Goal: Task Accomplishment & Management: Manage account settings

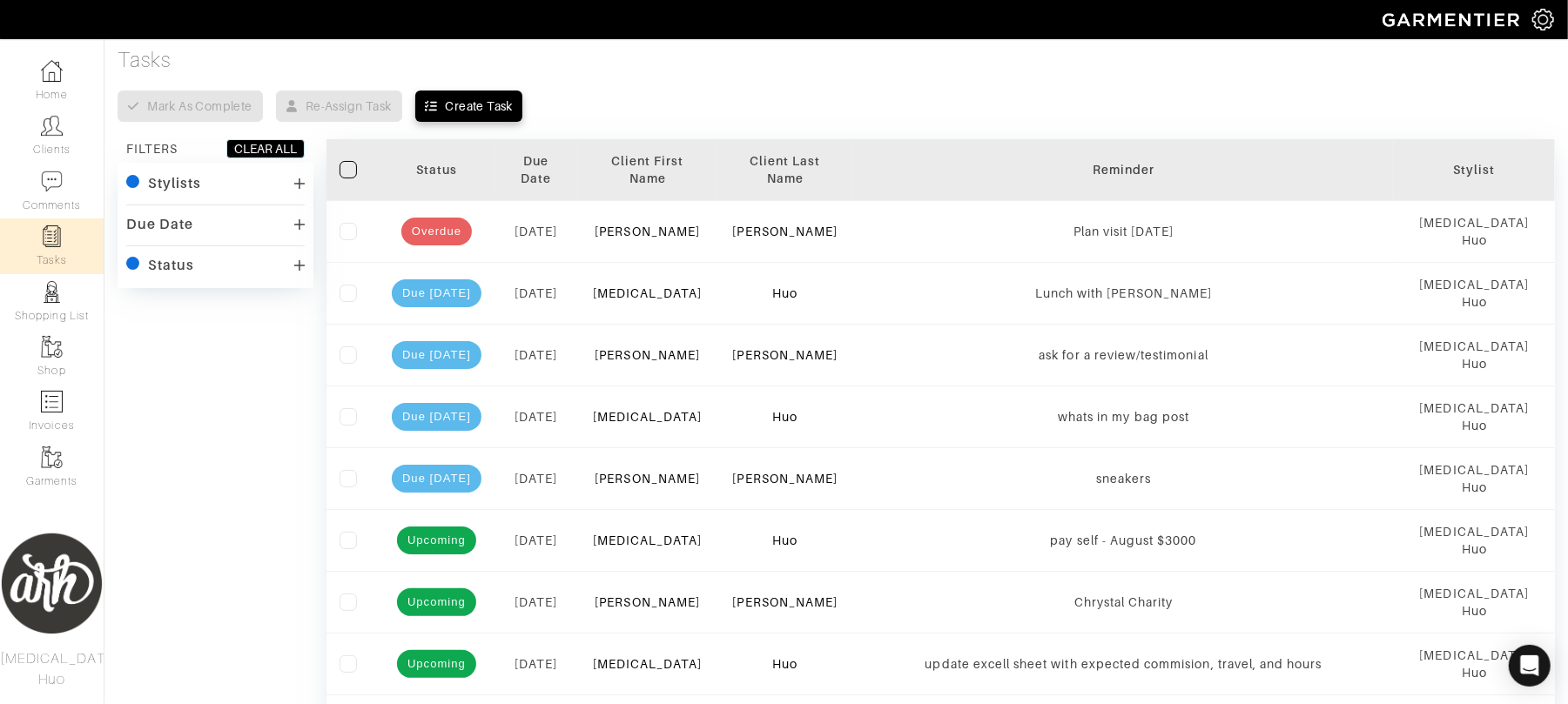
click at [245, 239] on div "Due Date All Overdue Due [DATE] Due [DATE] Due [DATE] Due [DATE] Due in 1+ mont…" at bounding box center [215, 303] width 178 height 182
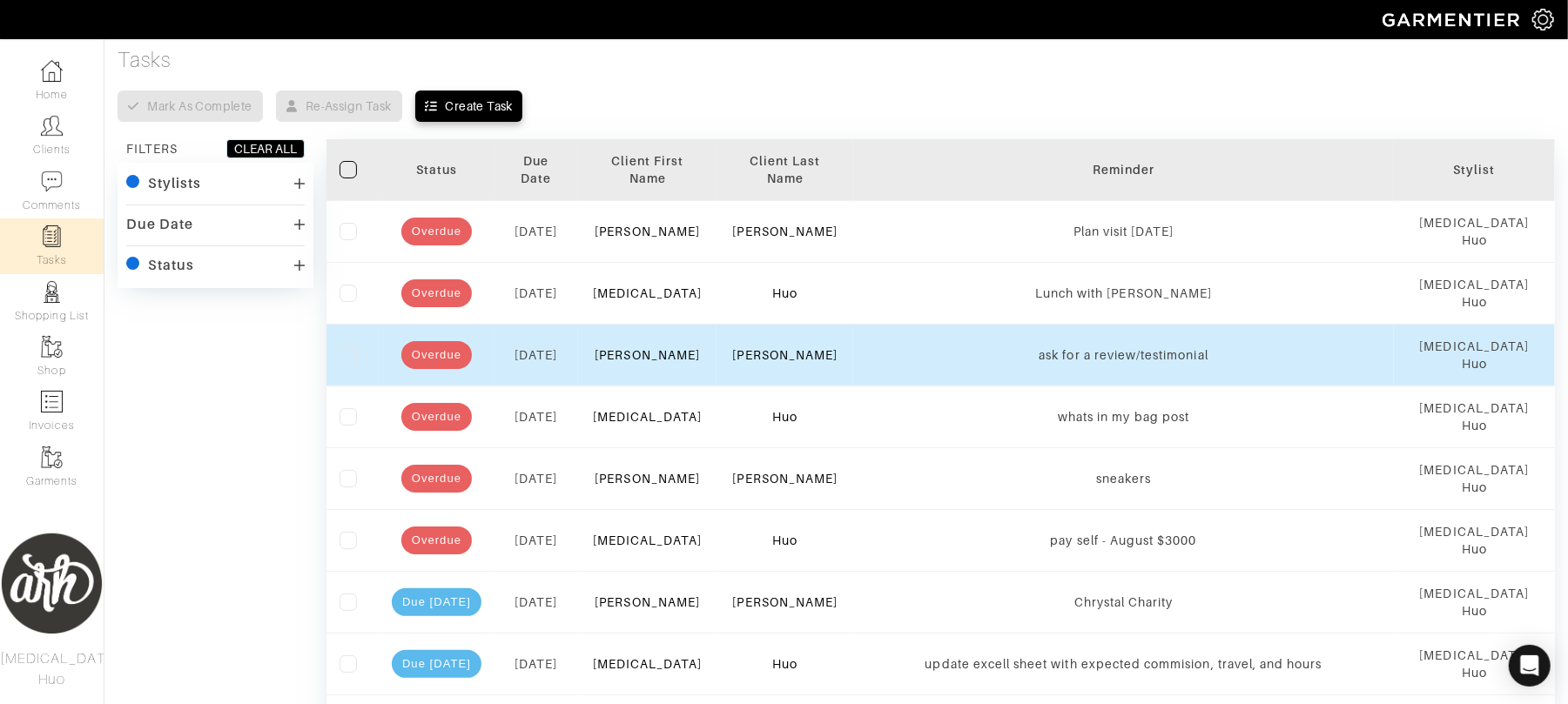
click at [353, 347] on label at bounding box center [349, 355] width 17 height 17
click at [0, 0] on input "checkbox" at bounding box center [0, 0] width 0 height 0
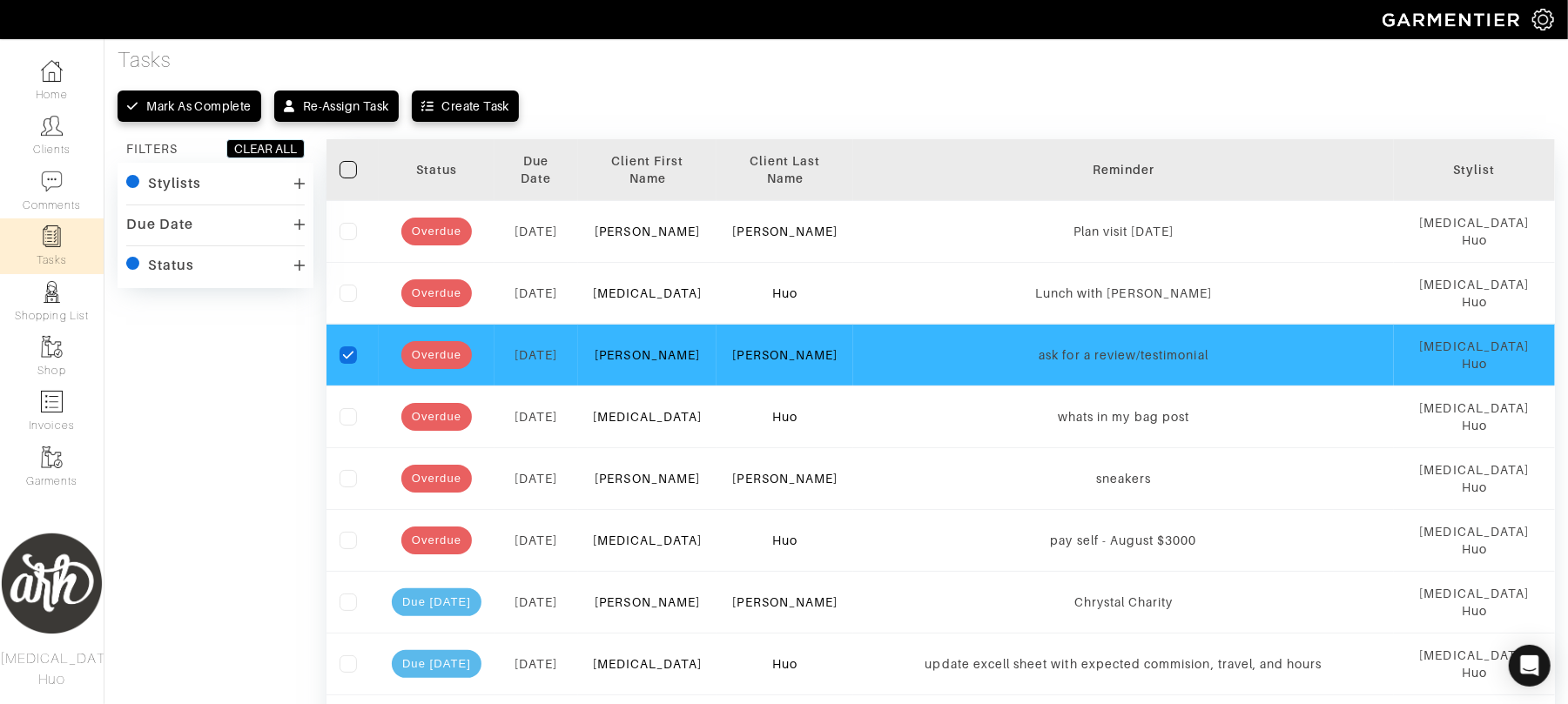
click at [353, 349] on icon "checkedIcon" at bounding box center [348, 354] width 13 height 13
click at [0, 0] on input "checkedIcon" at bounding box center [0, 0] width 0 height 0
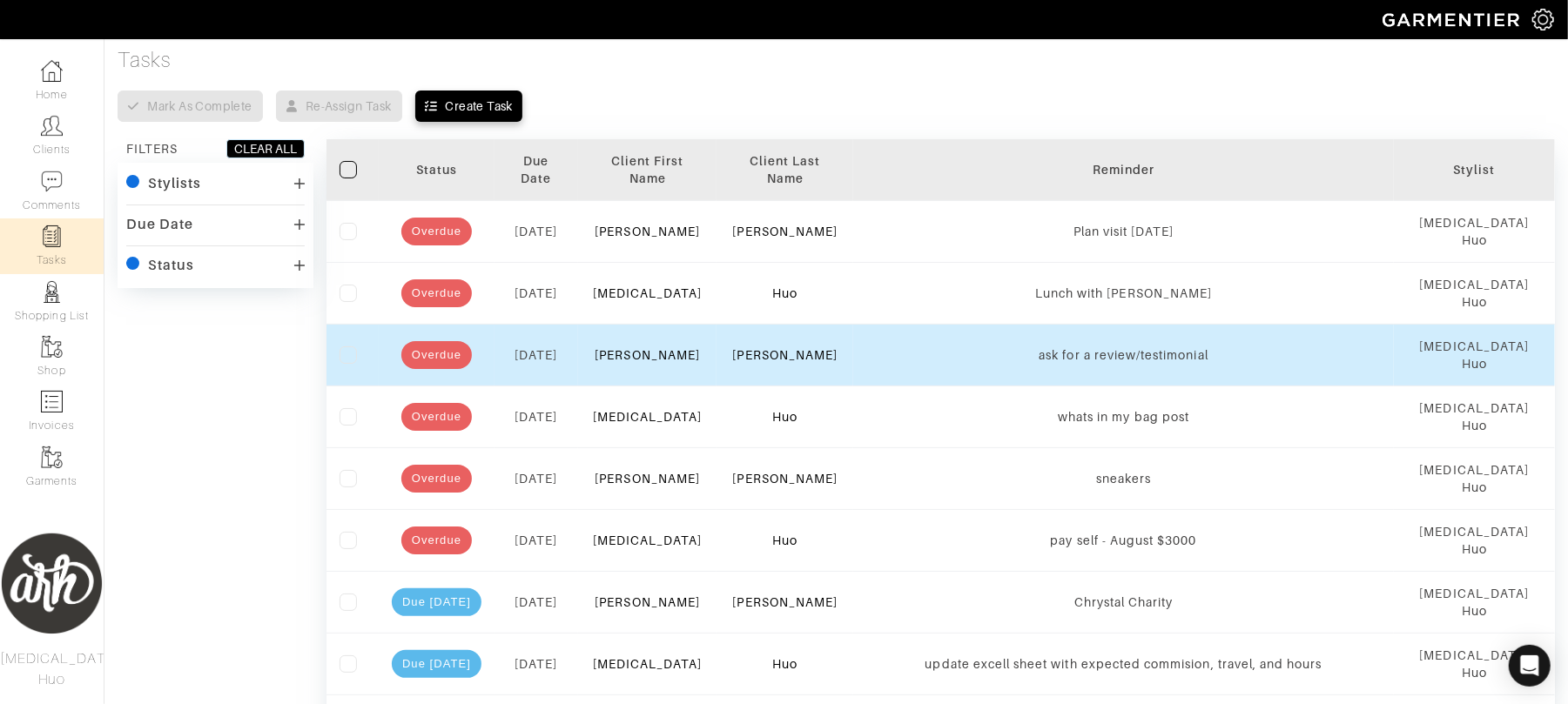
click at [353, 347] on label at bounding box center [349, 355] width 17 height 17
click at [0, 0] on input "checkbox" at bounding box center [0, 0] width 0 height 0
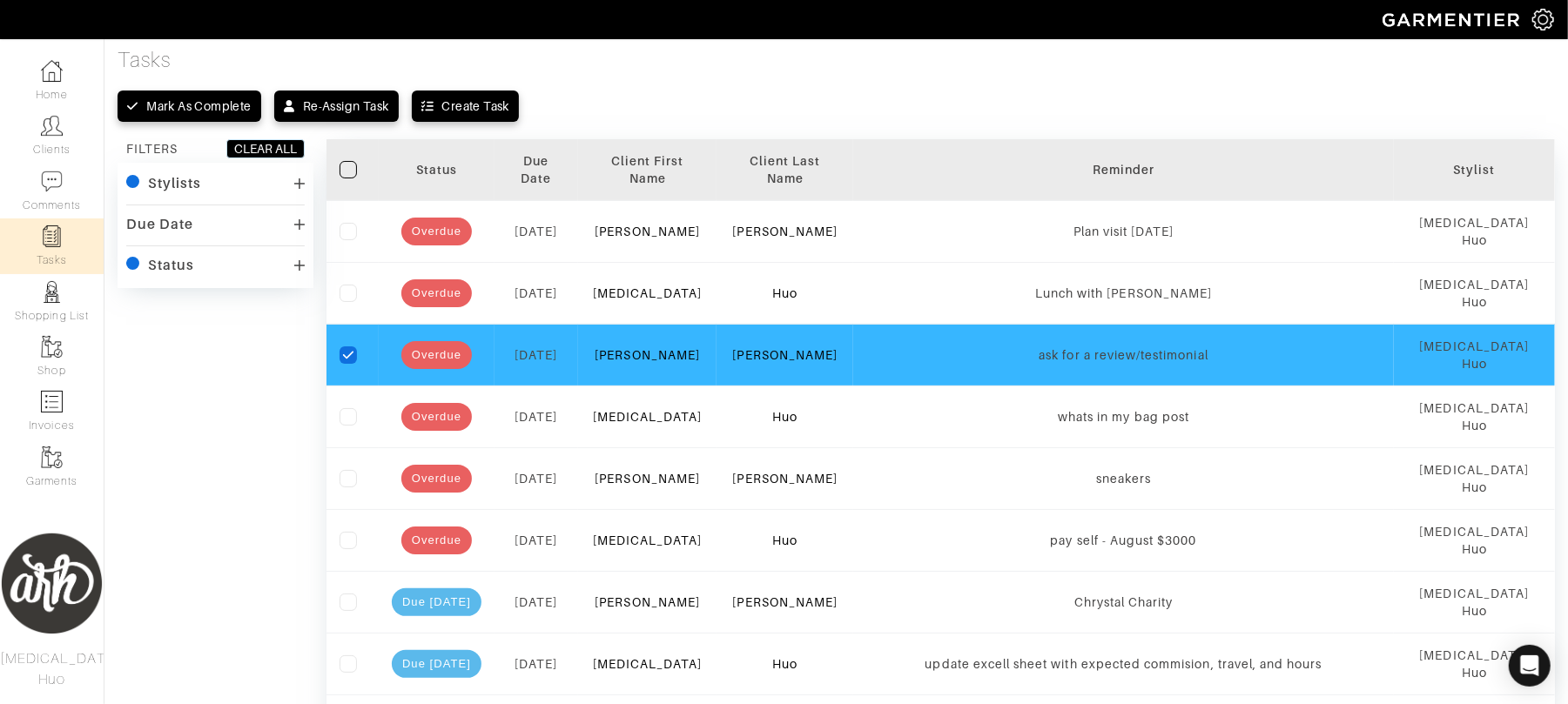
click at [345, 349] on icon "checkedIcon" at bounding box center [348, 354] width 13 height 13
click at [0, 0] on input "checkedIcon" at bounding box center [0, 0] width 0 height 0
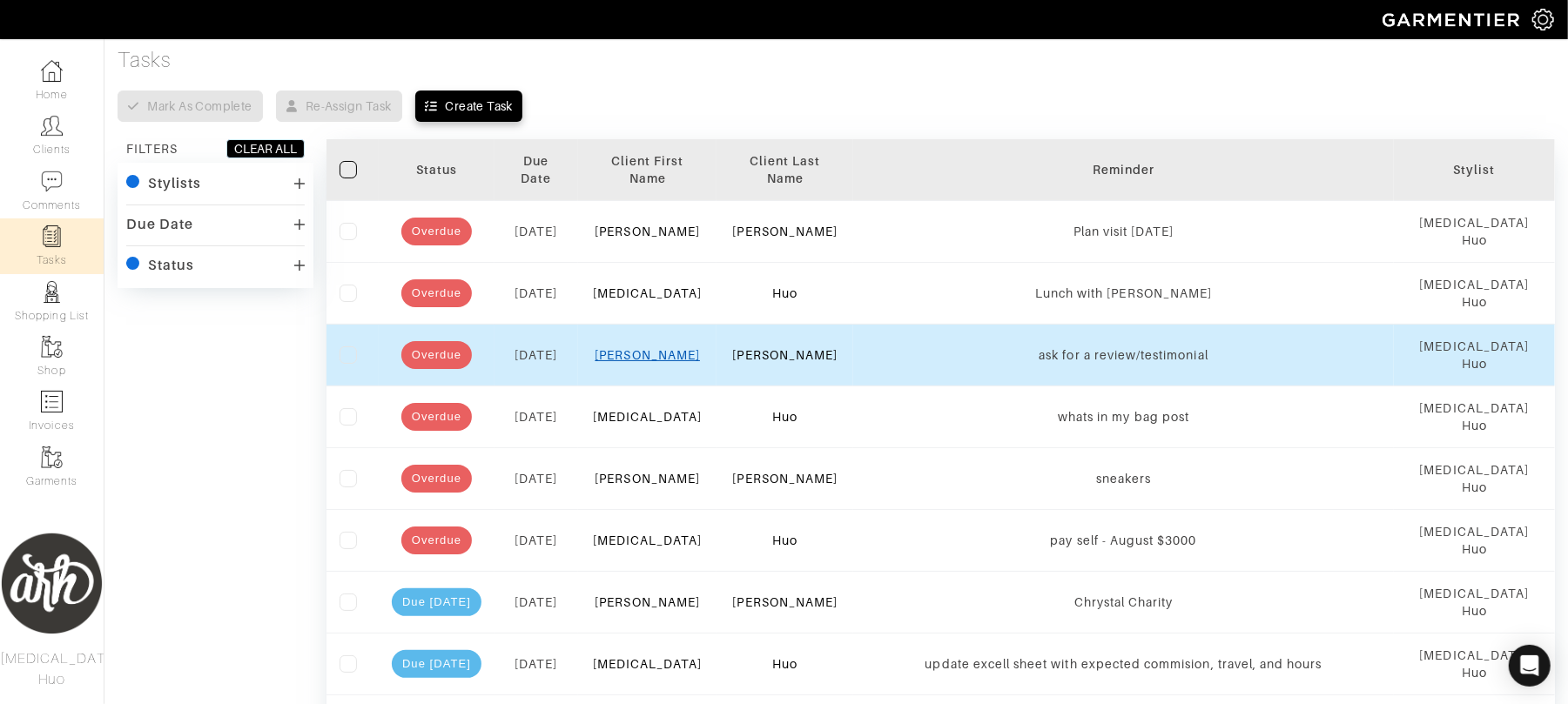
click at [666, 349] on link "[PERSON_NAME]" at bounding box center [646, 355] width 105 height 13
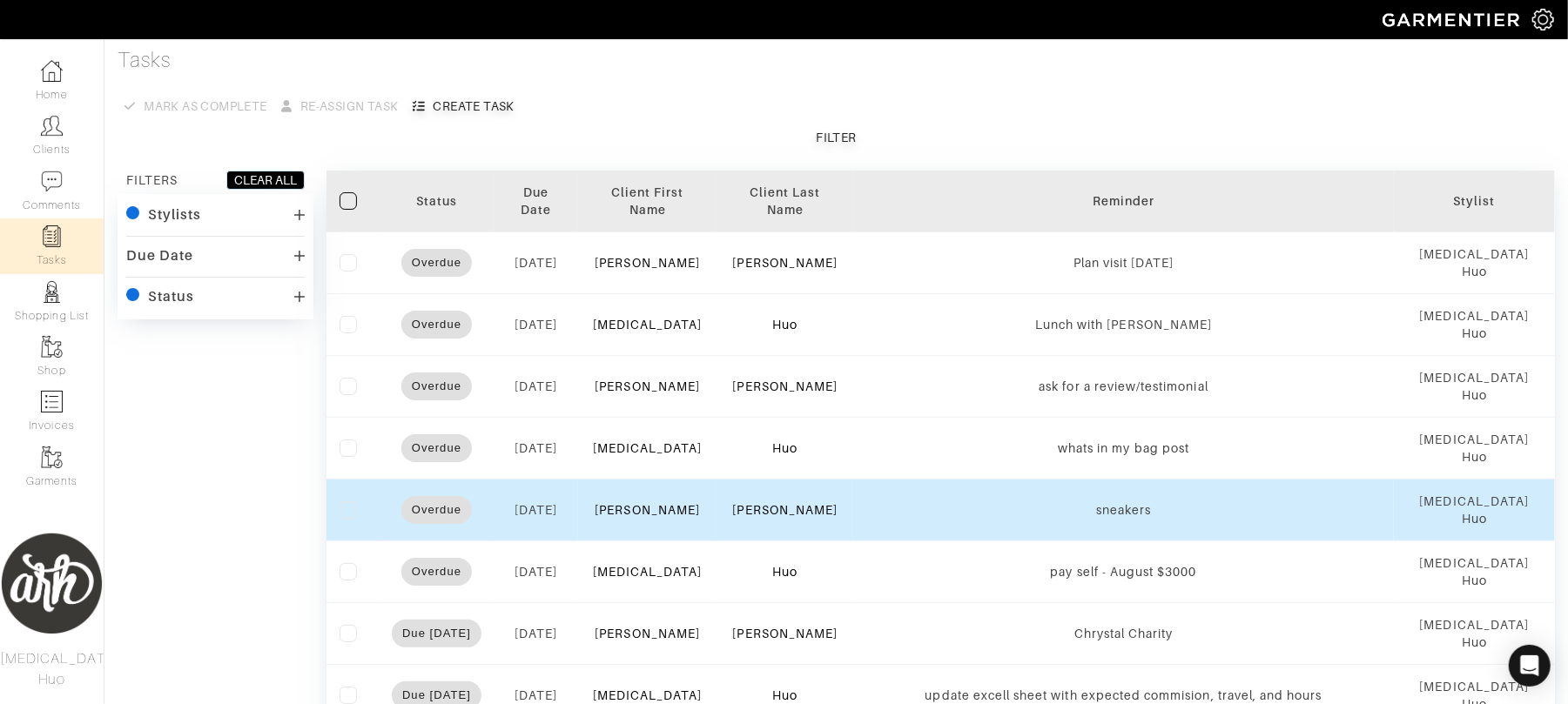
click at [350, 502] on label at bounding box center [349, 510] width 17 height 17
click at [0, 0] on input "checkbox" at bounding box center [0, 0] width 0 height 0
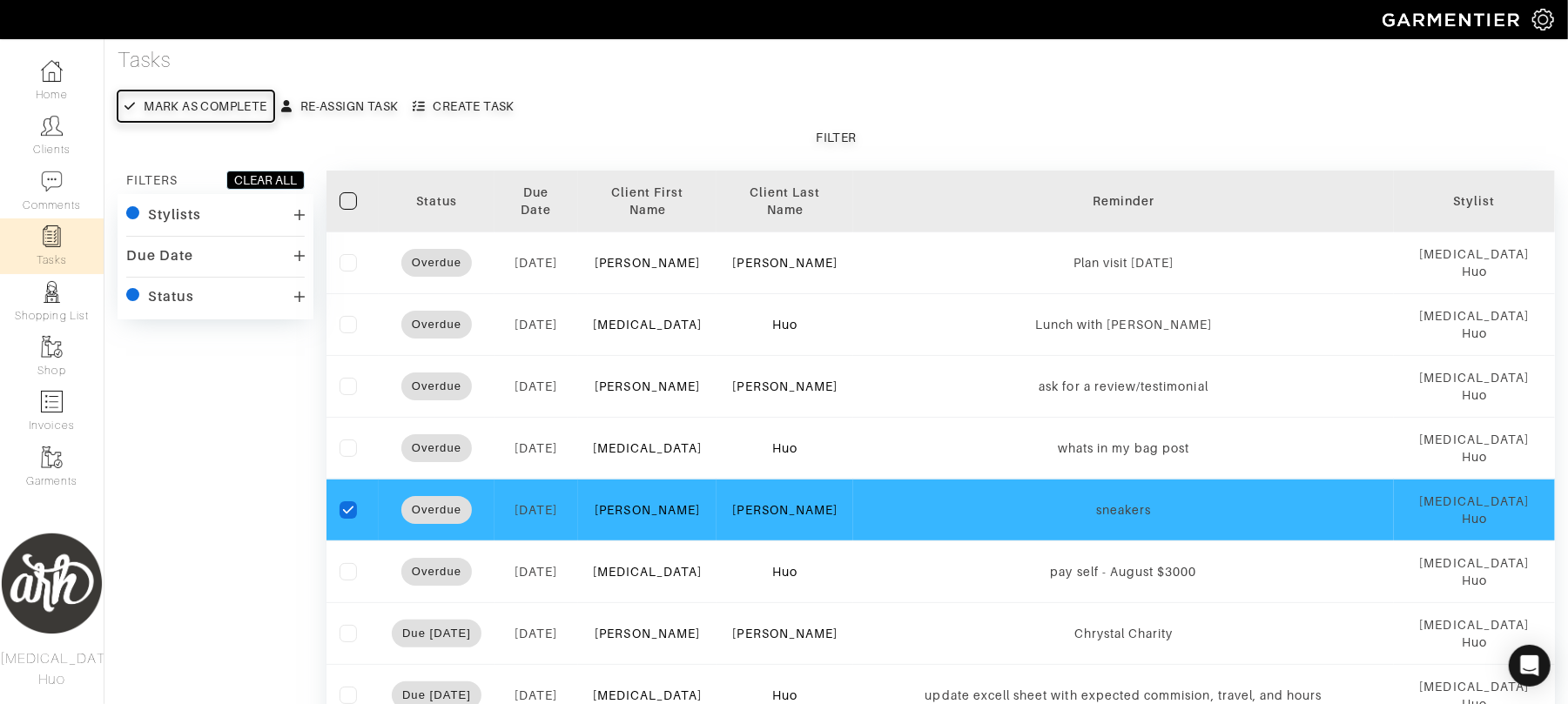
click at [230, 110] on div "Mark as complete" at bounding box center [204, 106] width 122 height 17
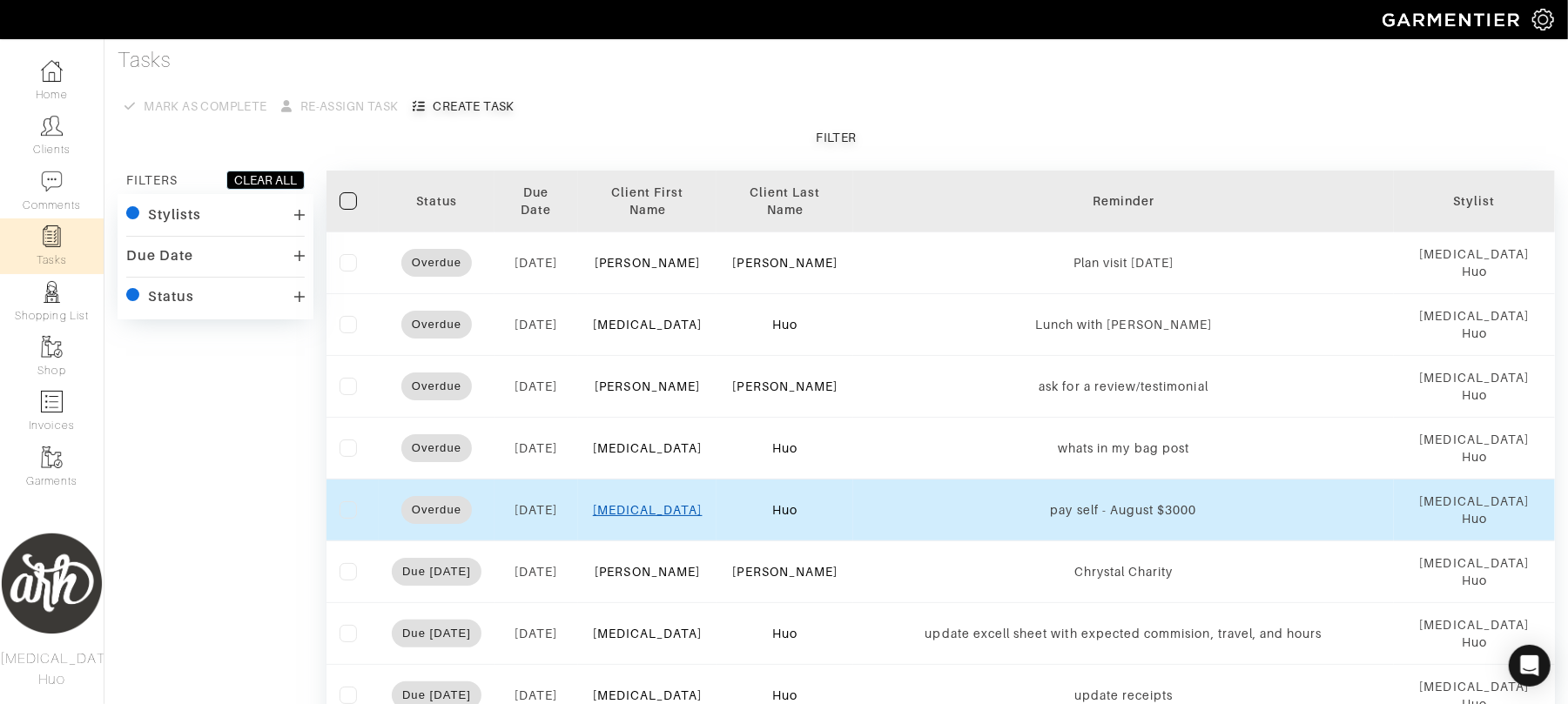
click at [653, 503] on link "[MEDICAL_DATA]" at bounding box center [648, 509] width 110 height 13
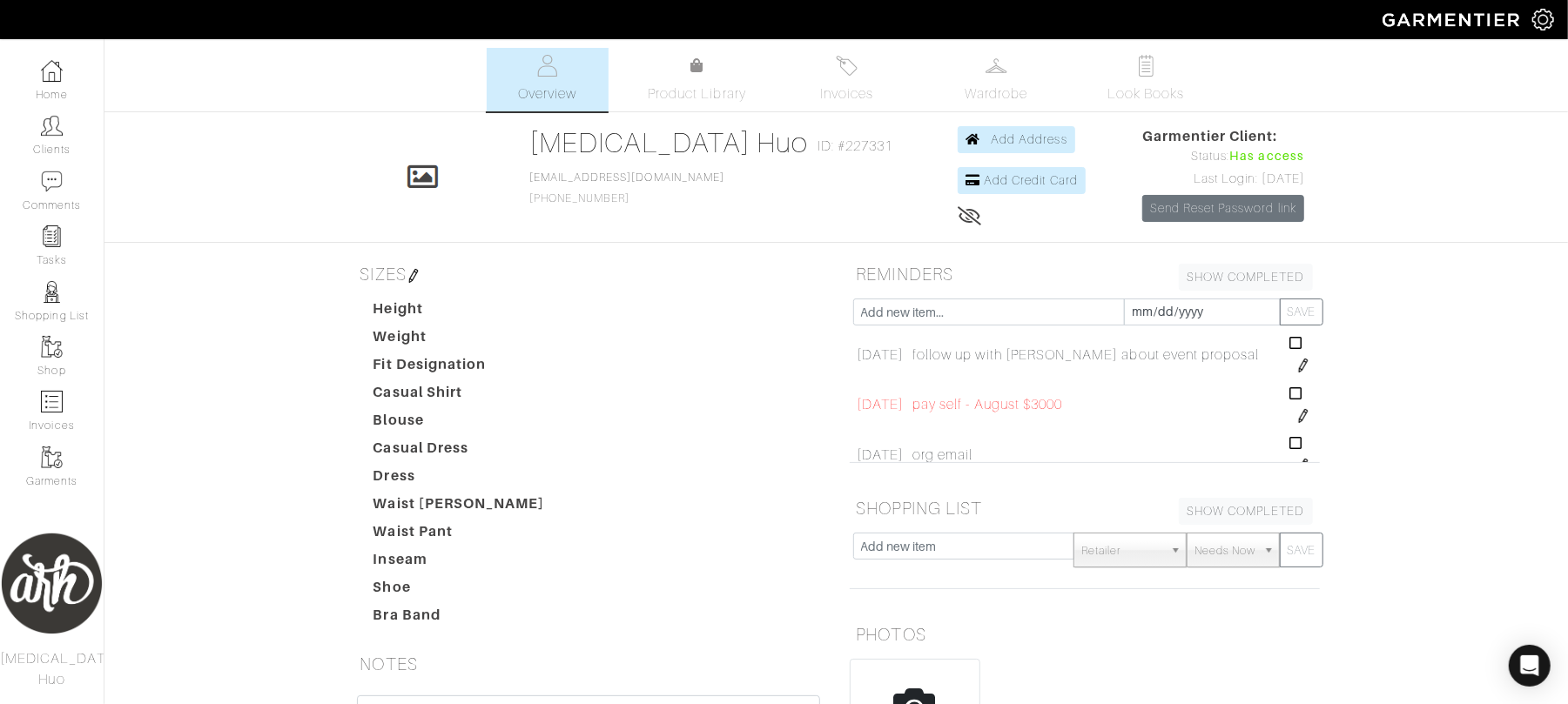
scroll to position [827, 0]
click at [1296, 394] on img at bounding box center [1303, 394] width 13 height 13
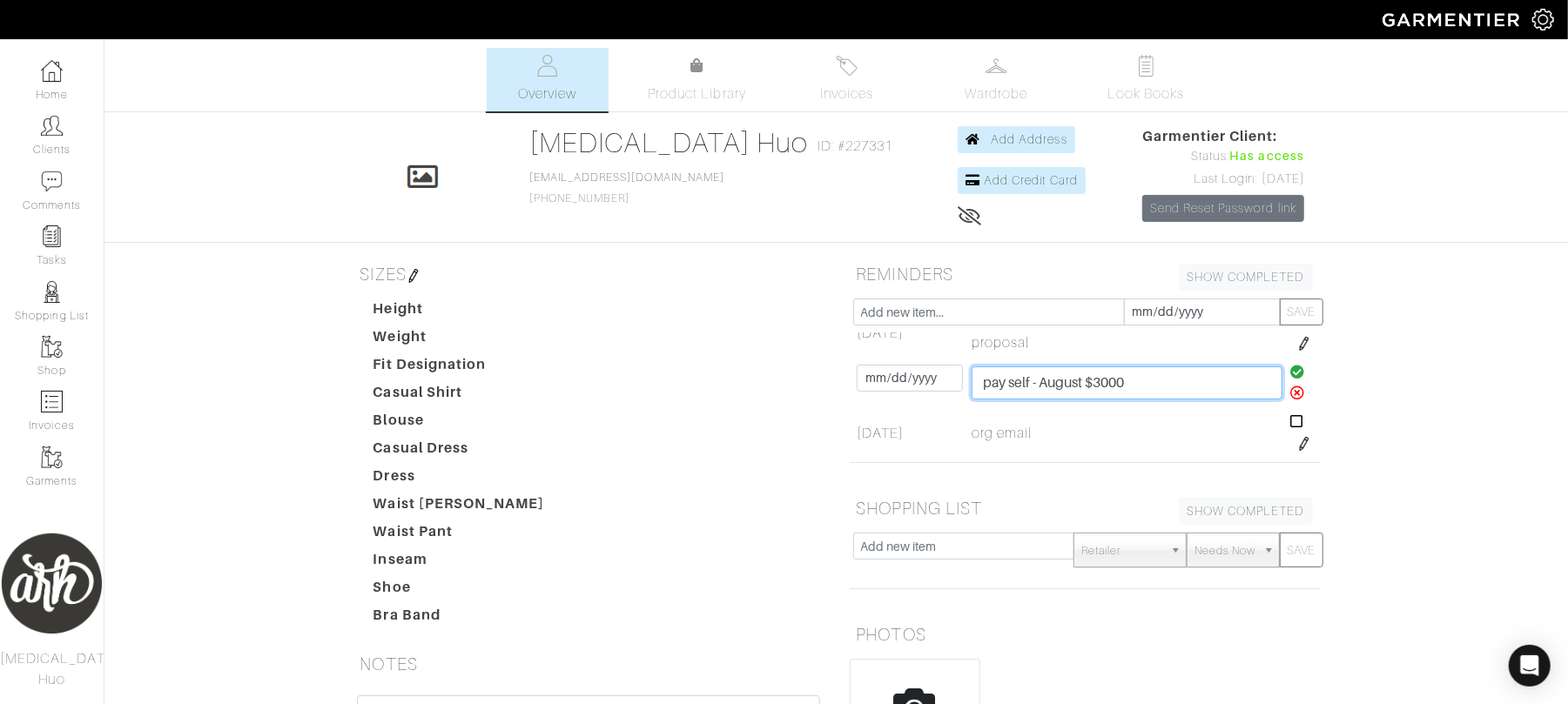
click at [1144, 385] on input "pay self - August $3000" at bounding box center [1127, 383] width 311 height 33
type input "pay self - August $3000, September $3000"
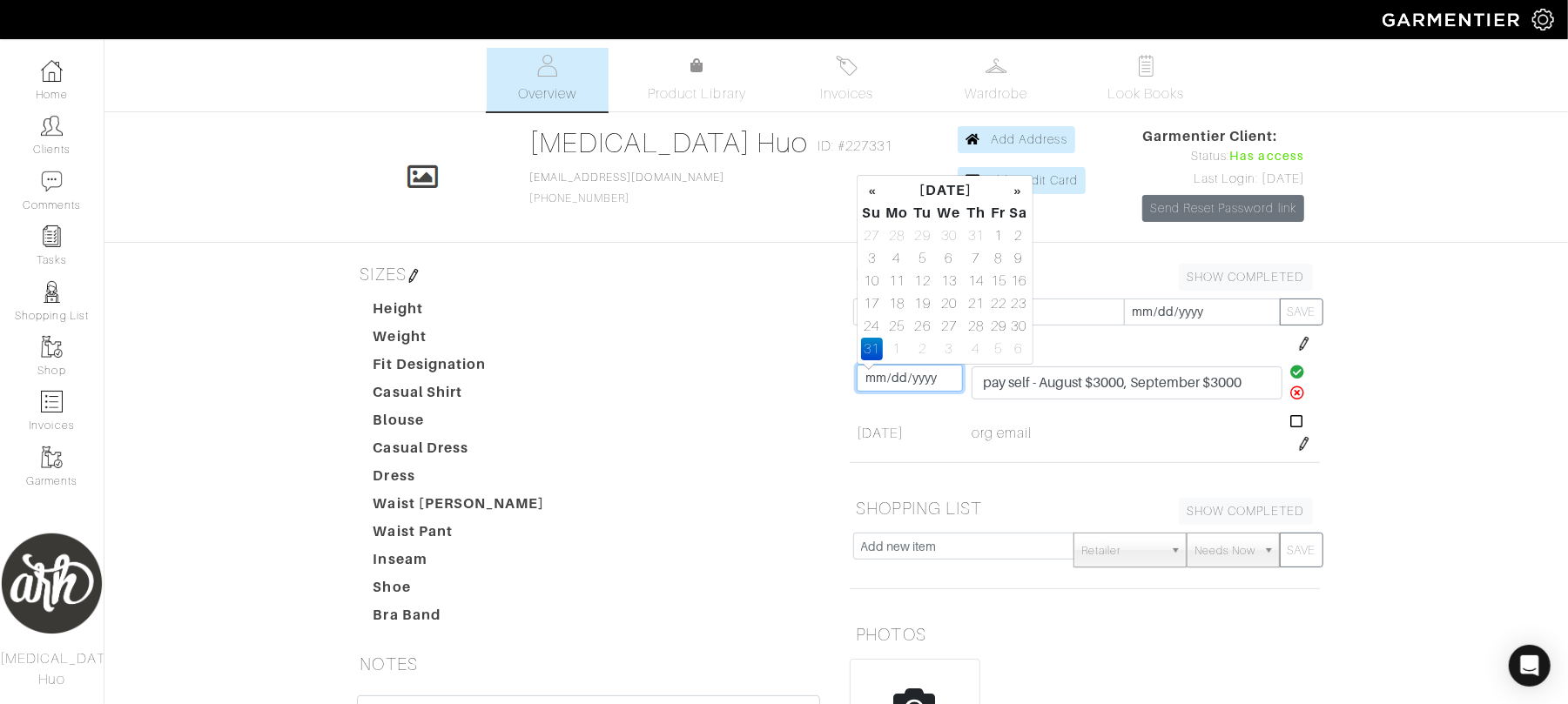
click at [907, 378] on input "2025-08-31" at bounding box center [909, 378] width 106 height 27
click at [1017, 186] on th "»" at bounding box center [1019, 191] width 20 height 23
click at [921, 325] on td "30" at bounding box center [923, 326] width 23 height 23
type input "2025-09-30"
click at [1291, 367] on icon at bounding box center [1297, 372] width 14 height 13
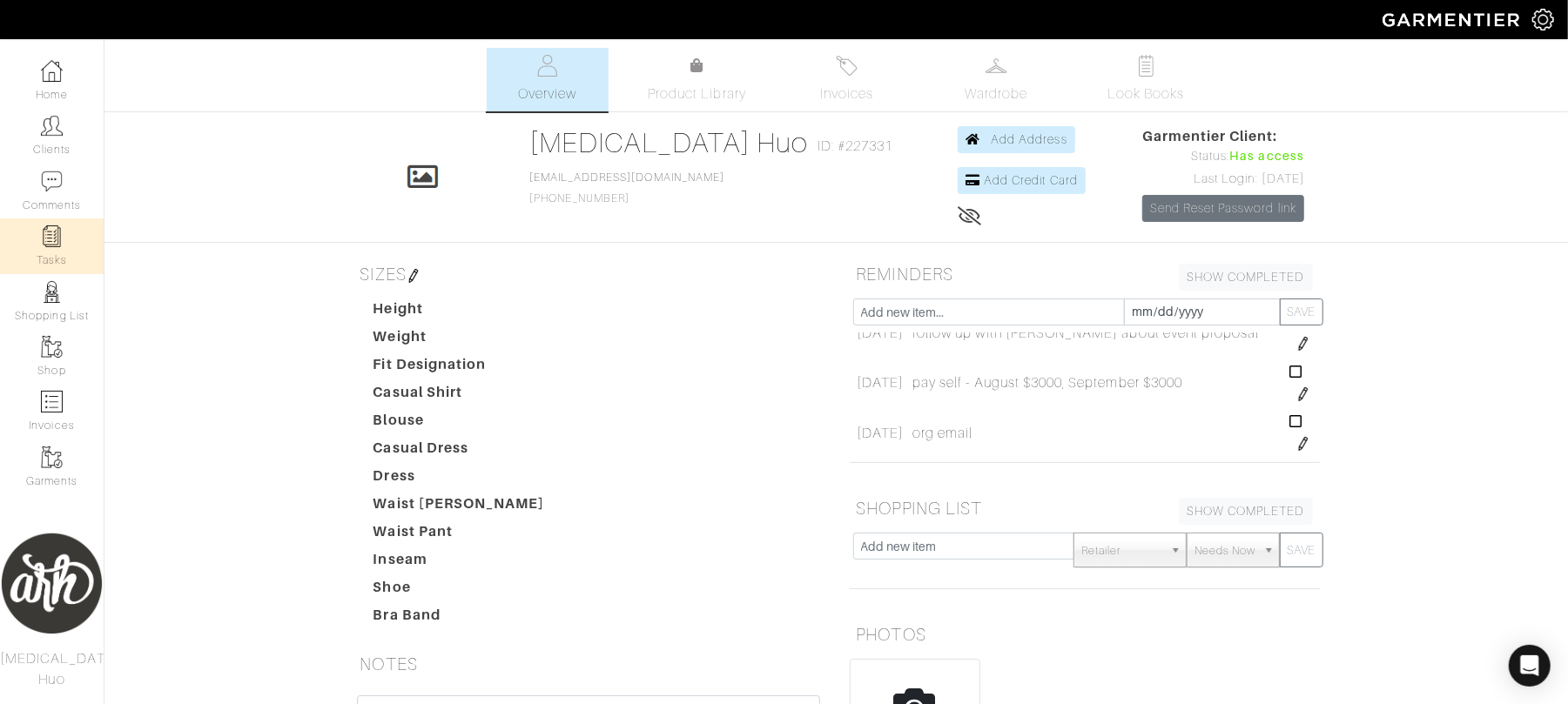
click at [50, 235] on img at bounding box center [51, 236] width 22 height 22
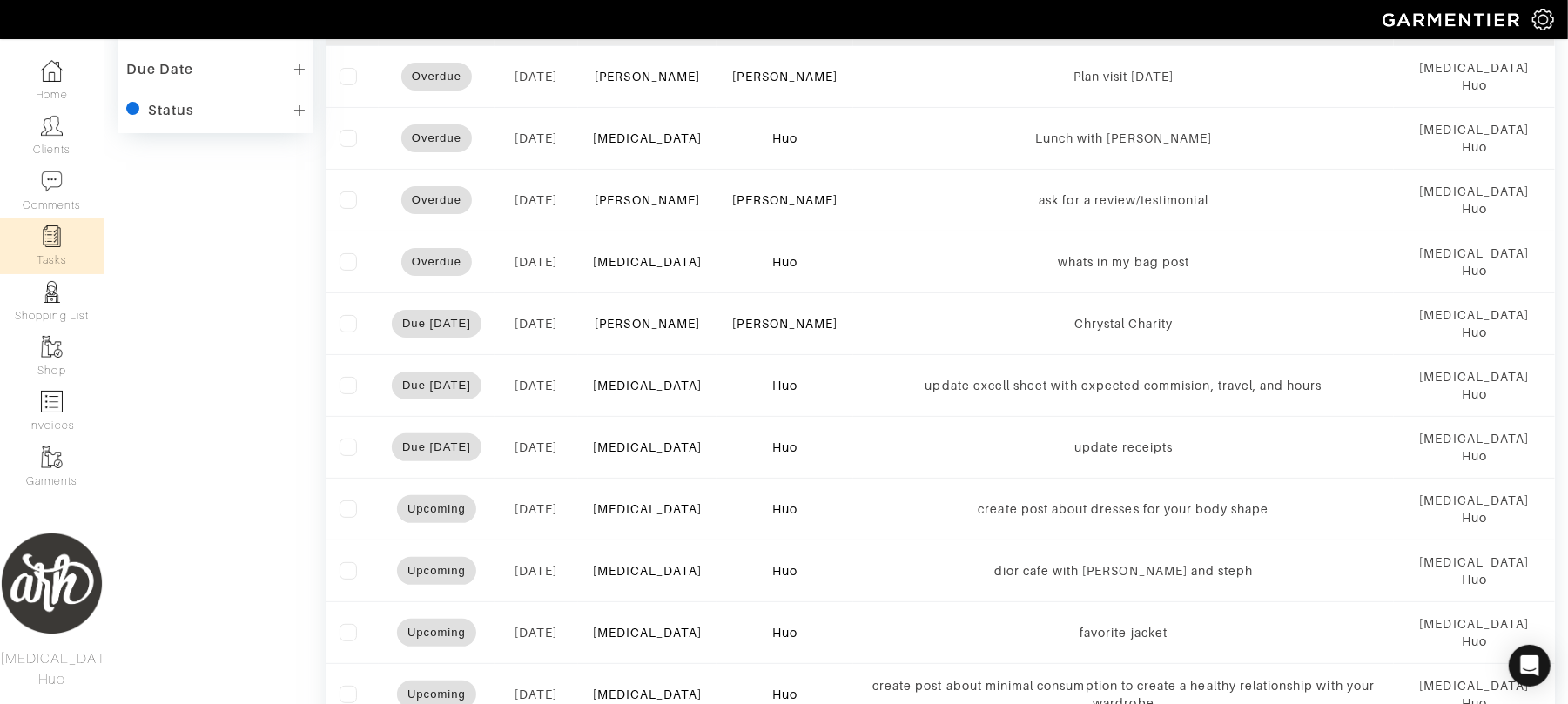
scroll to position [194, 0]
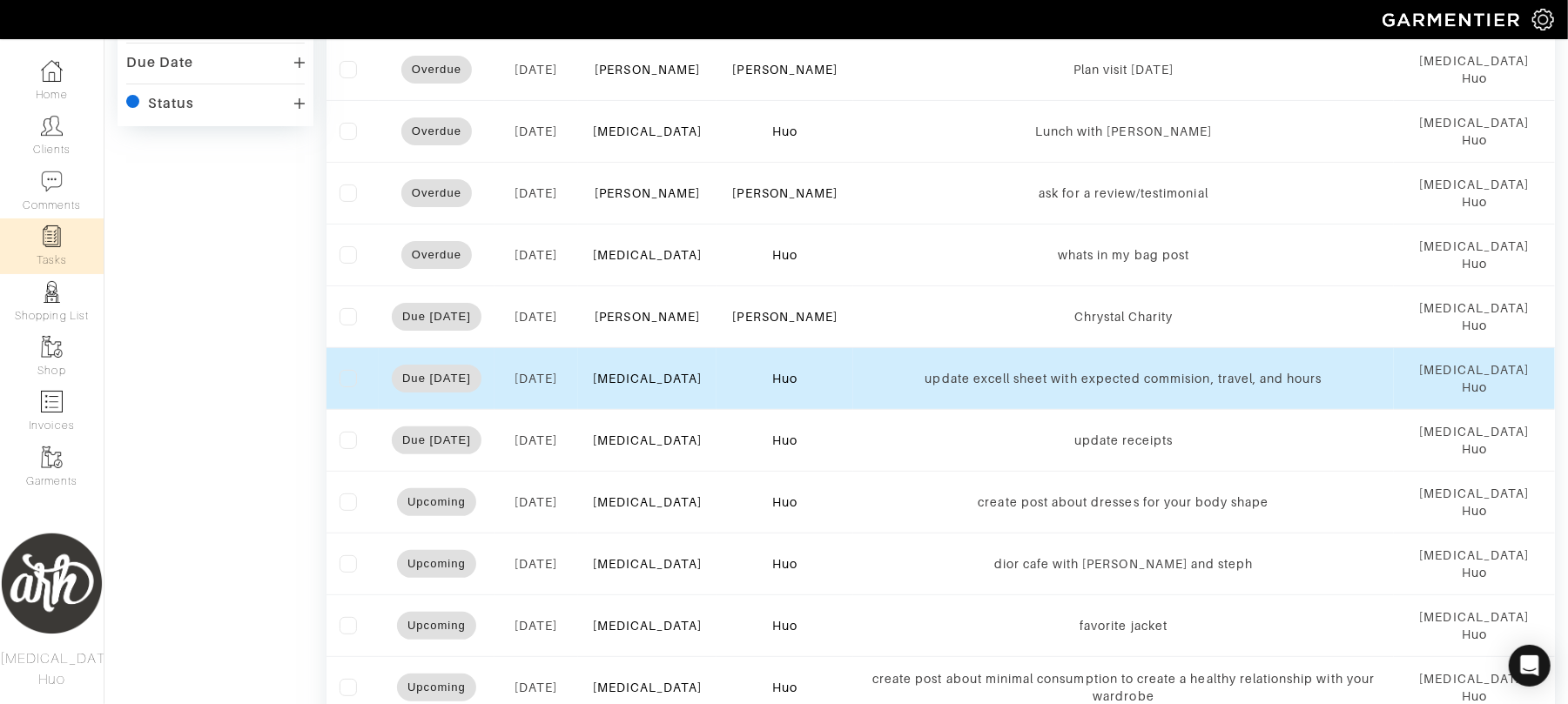
click at [347, 370] on label at bounding box center [349, 378] width 17 height 17
click at [0, 0] on input "checkbox" at bounding box center [0, 0] width 0 height 0
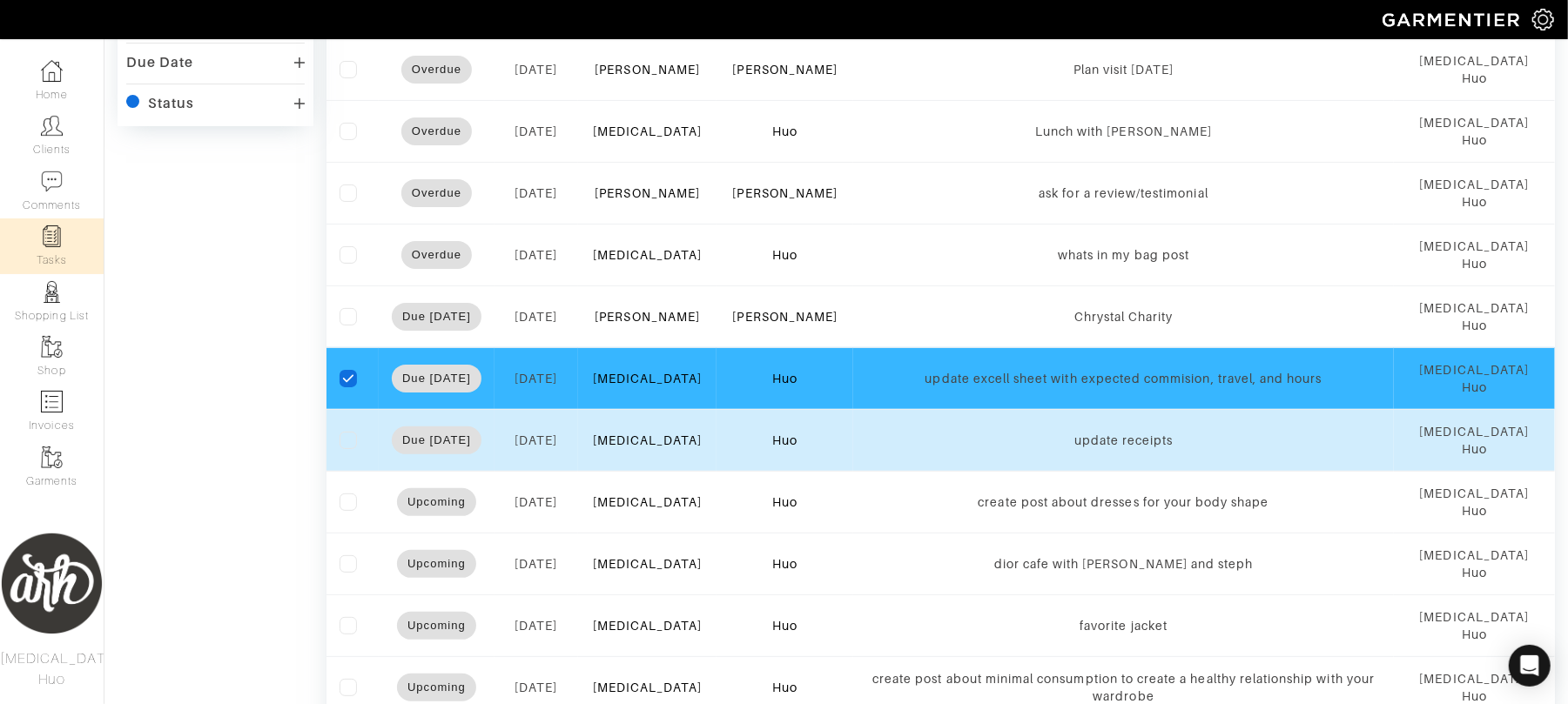
click at [347, 431] on label at bounding box center [349, 440] width 17 height 17
click at [0, 0] on input "checkbox" at bounding box center [0, 0] width 0 height 0
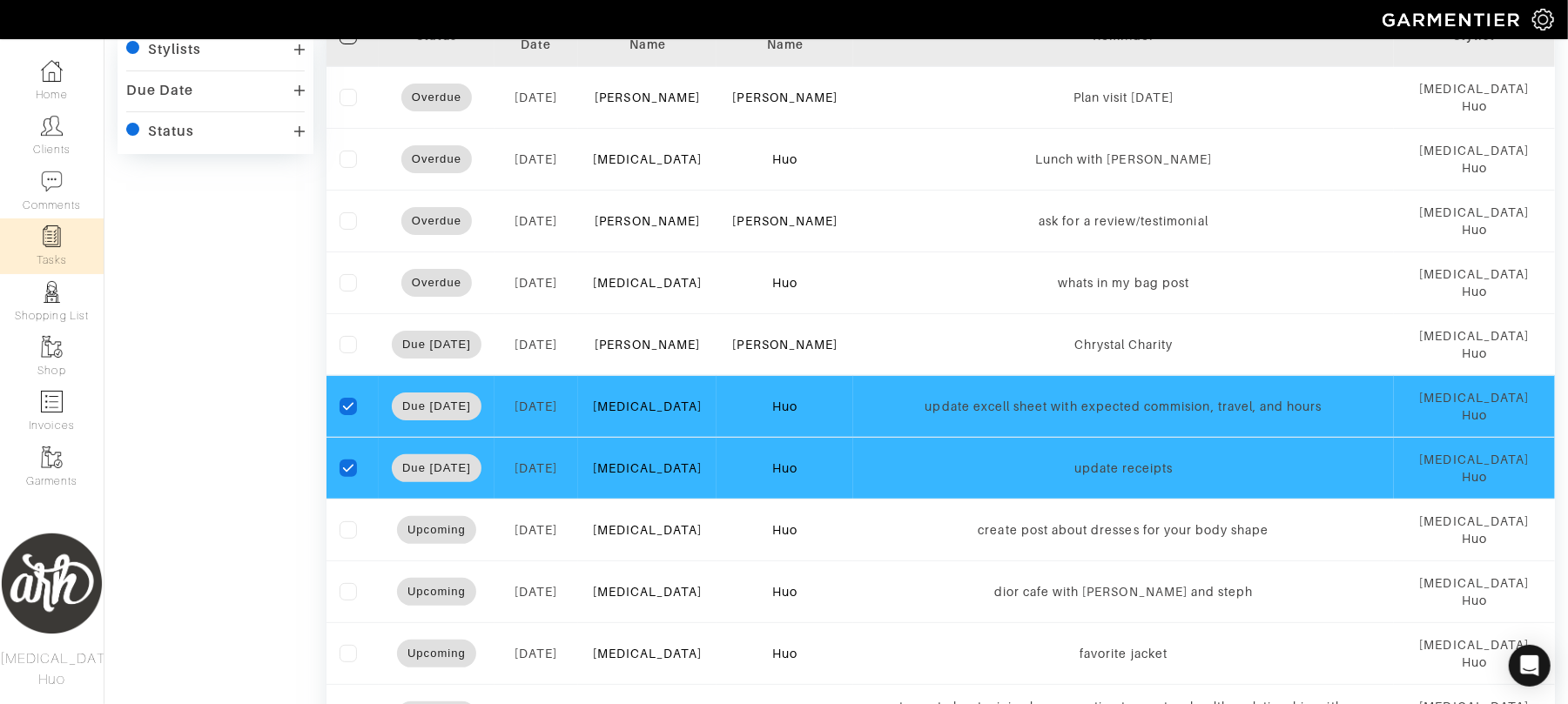
scroll to position [162, 0]
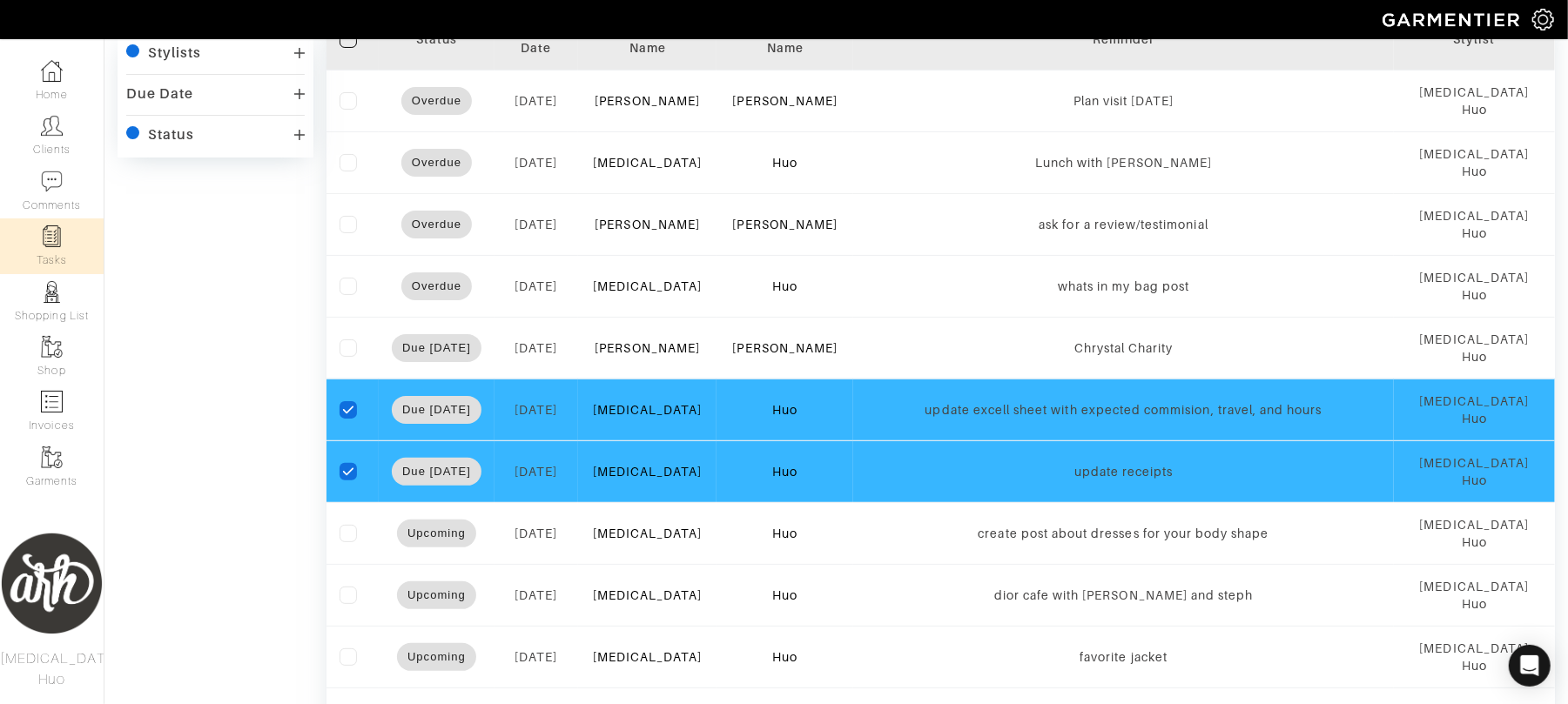
click at [352, 404] on icon "checkedIcon" at bounding box center [348, 409] width 13 height 13
click at [0, 0] on input "checkedIcon" at bounding box center [0, 0] width 0 height 0
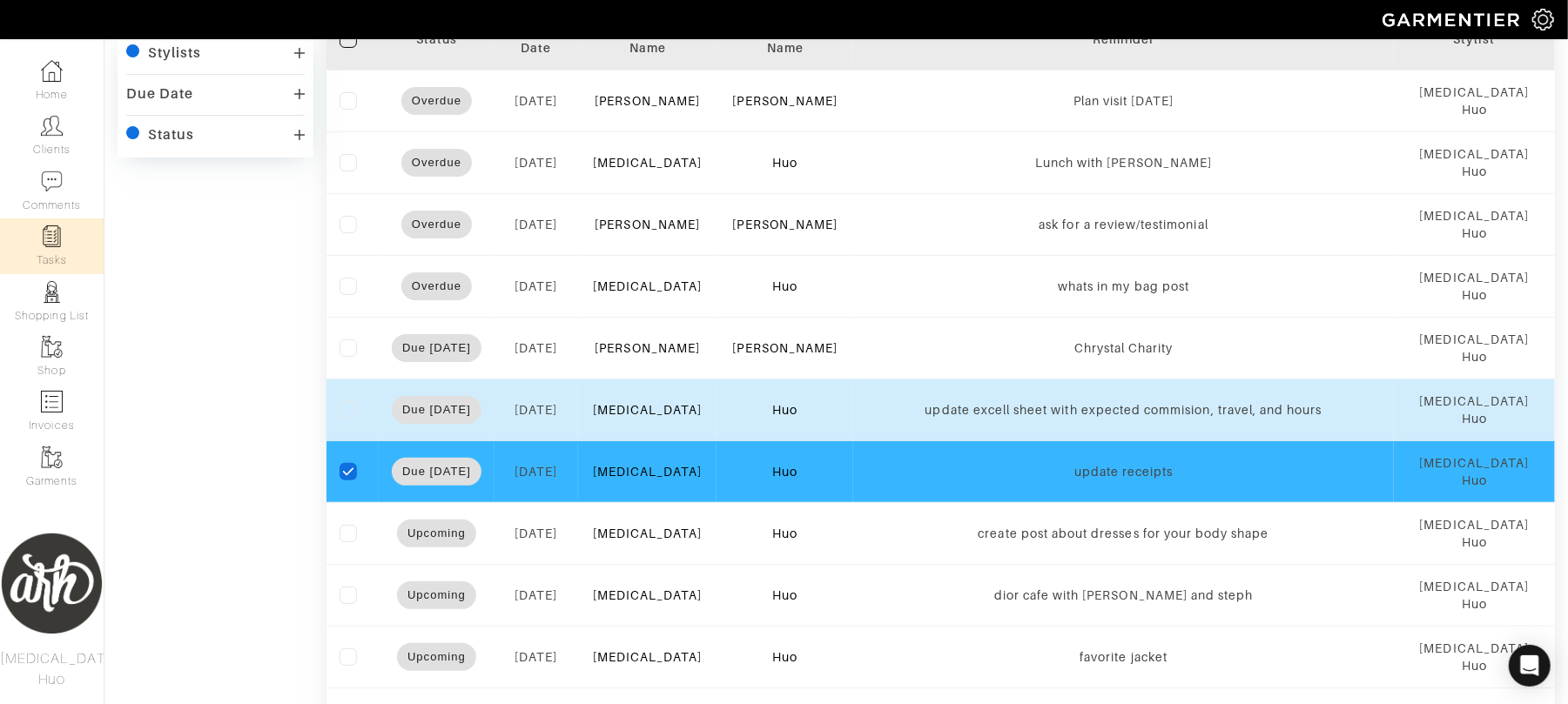
click at [349, 466] on icon "checkedIcon" at bounding box center [348, 472] width 13 height 13
click at [0, 0] on input "checkedIcon" at bounding box center [0, 0] width 0 height 0
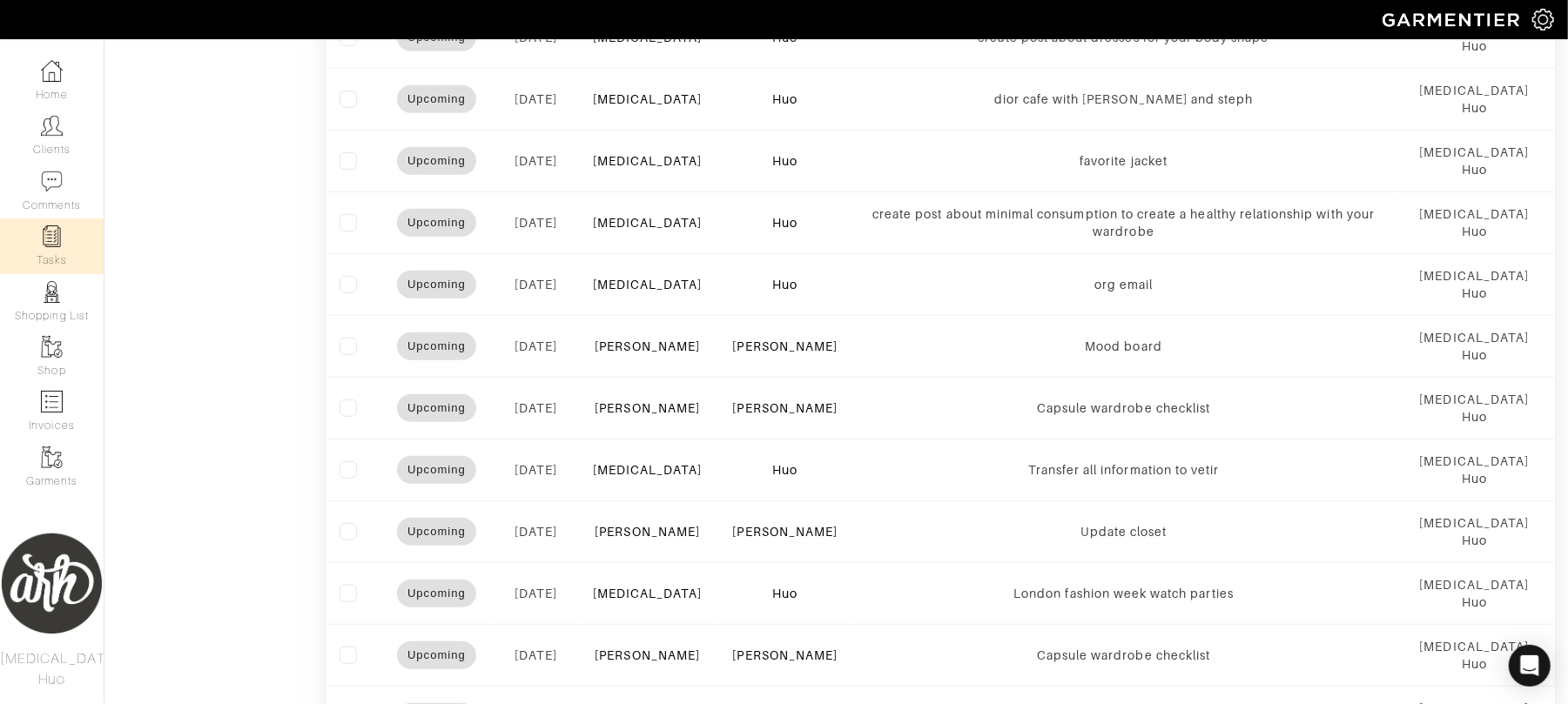
scroll to position [665, 0]
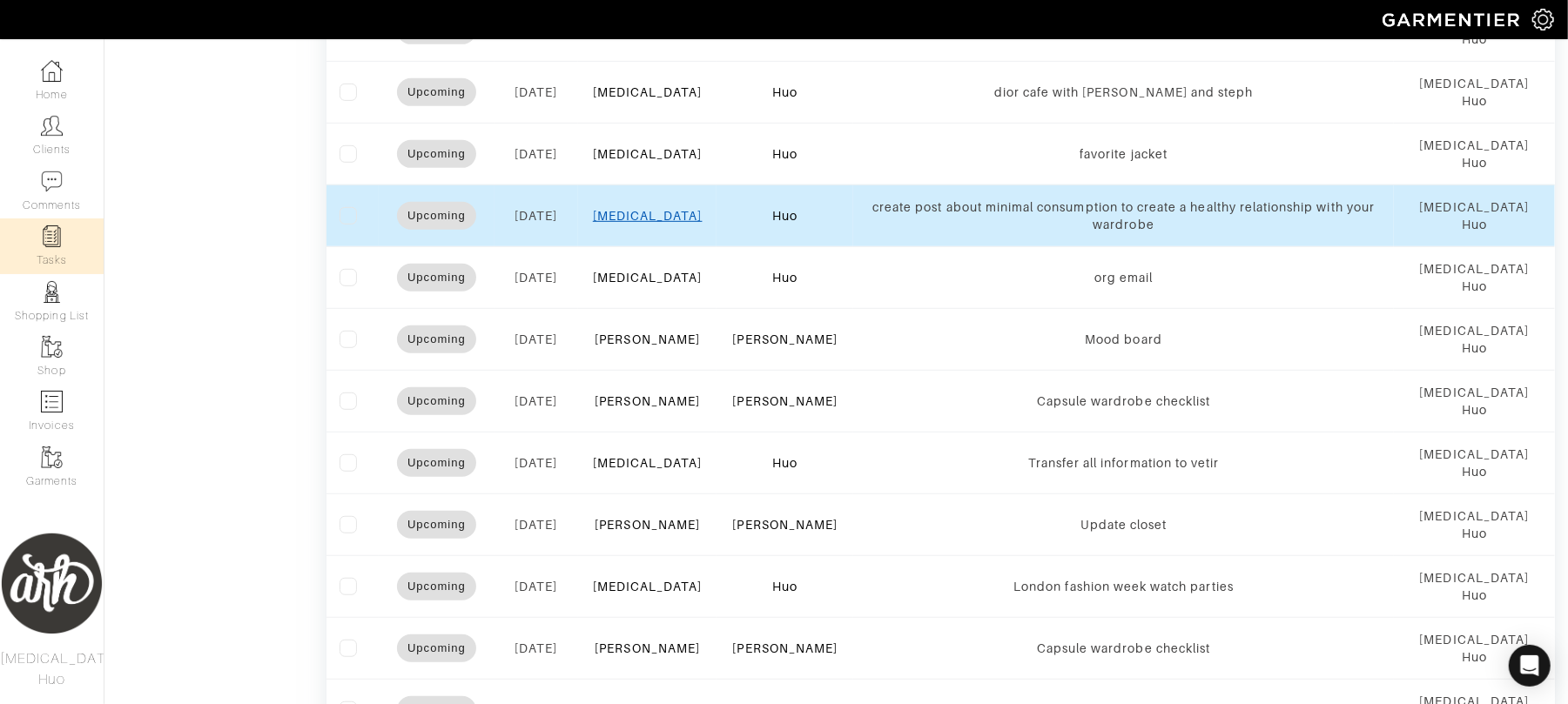
click at [658, 209] on link "[MEDICAL_DATA]" at bounding box center [648, 216] width 110 height 13
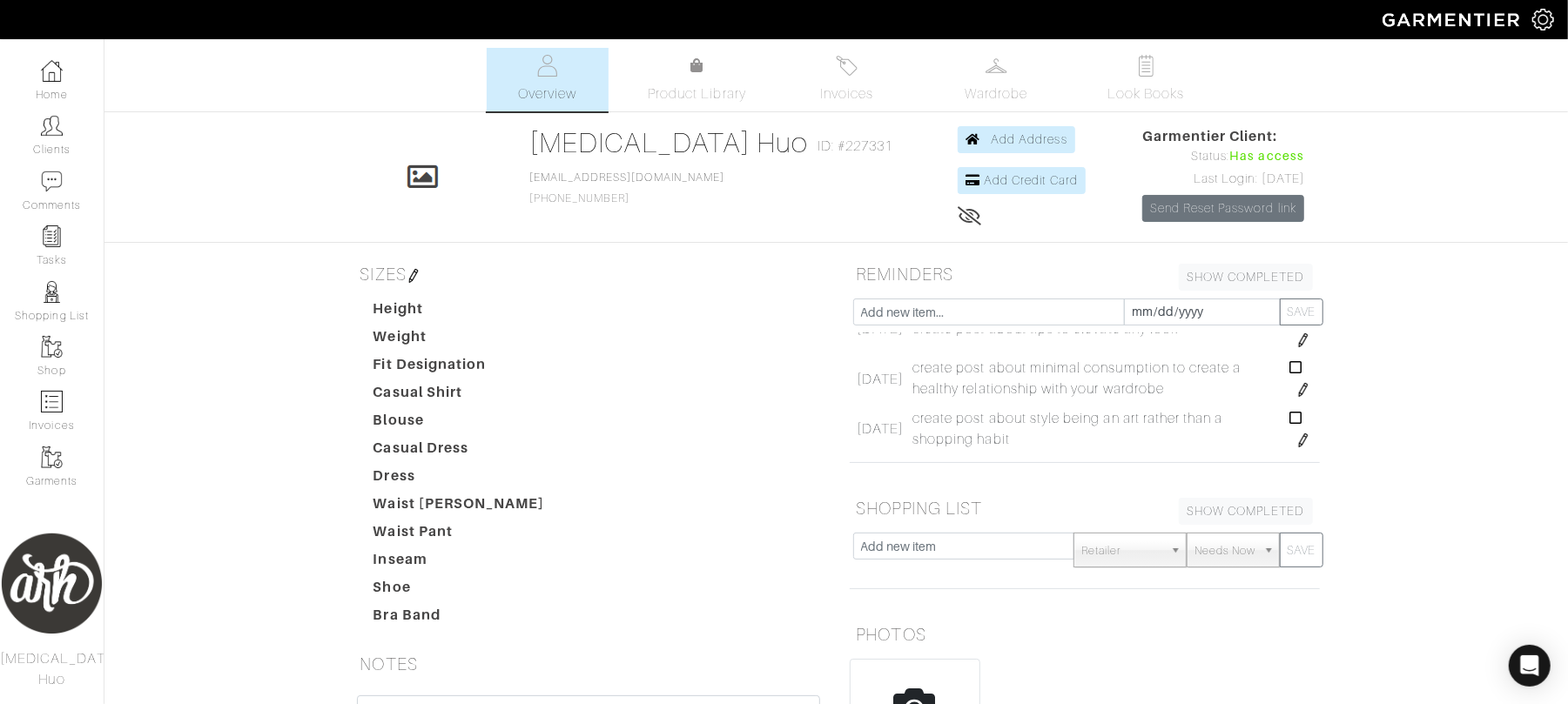
scroll to position [2135, 0]
click at [1296, 396] on img at bounding box center [1303, 389] width 13 height 13
click at [1095, 407] on input "create post about minimal consumption to create a healthy relationship with you…" at bounding box center [1127, 399] width 311 height 33
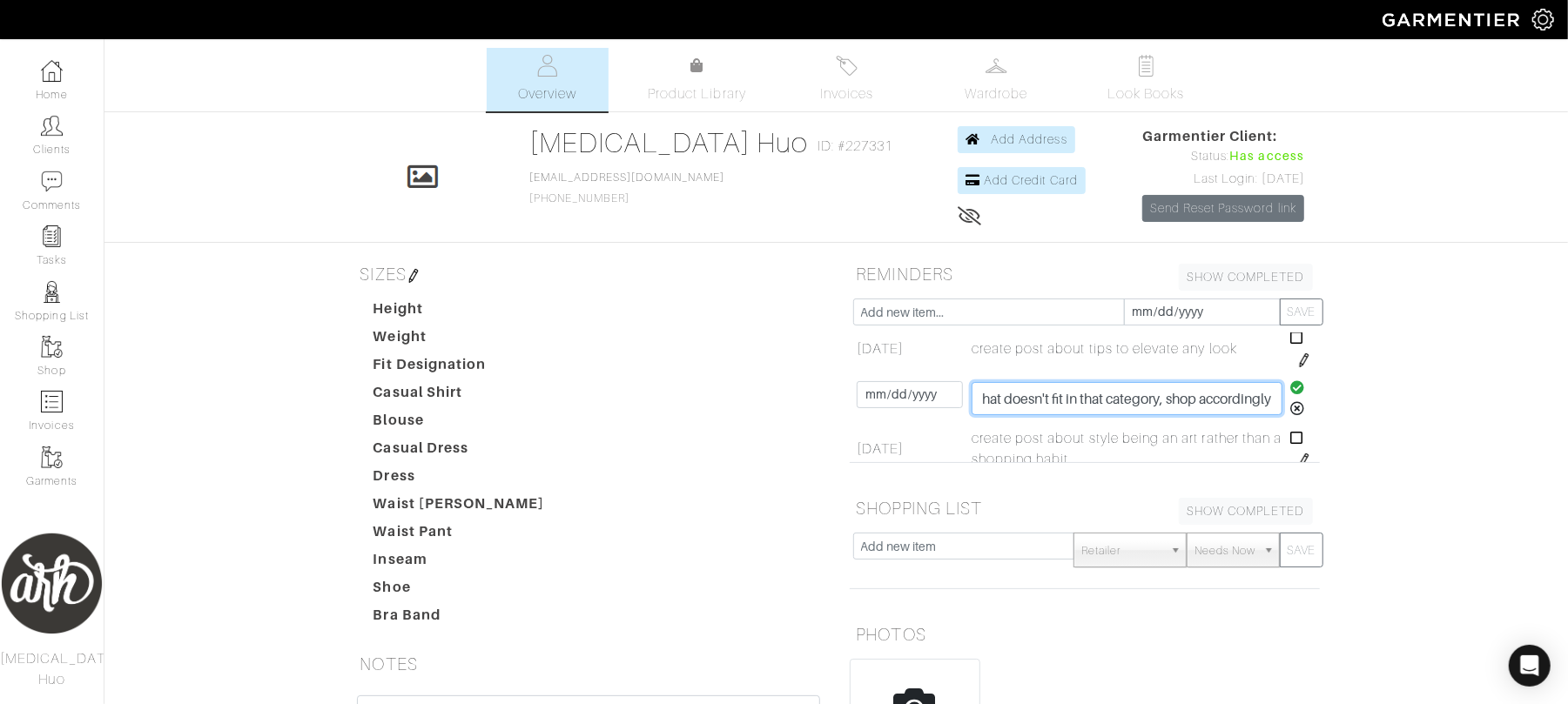
scroll to position [0, 366]
type input "create post about defining your style, purge anything that doesn't fit in that …"
click at [1291, 392] on icon at bounding box center [1297, 387] width 14 height 13
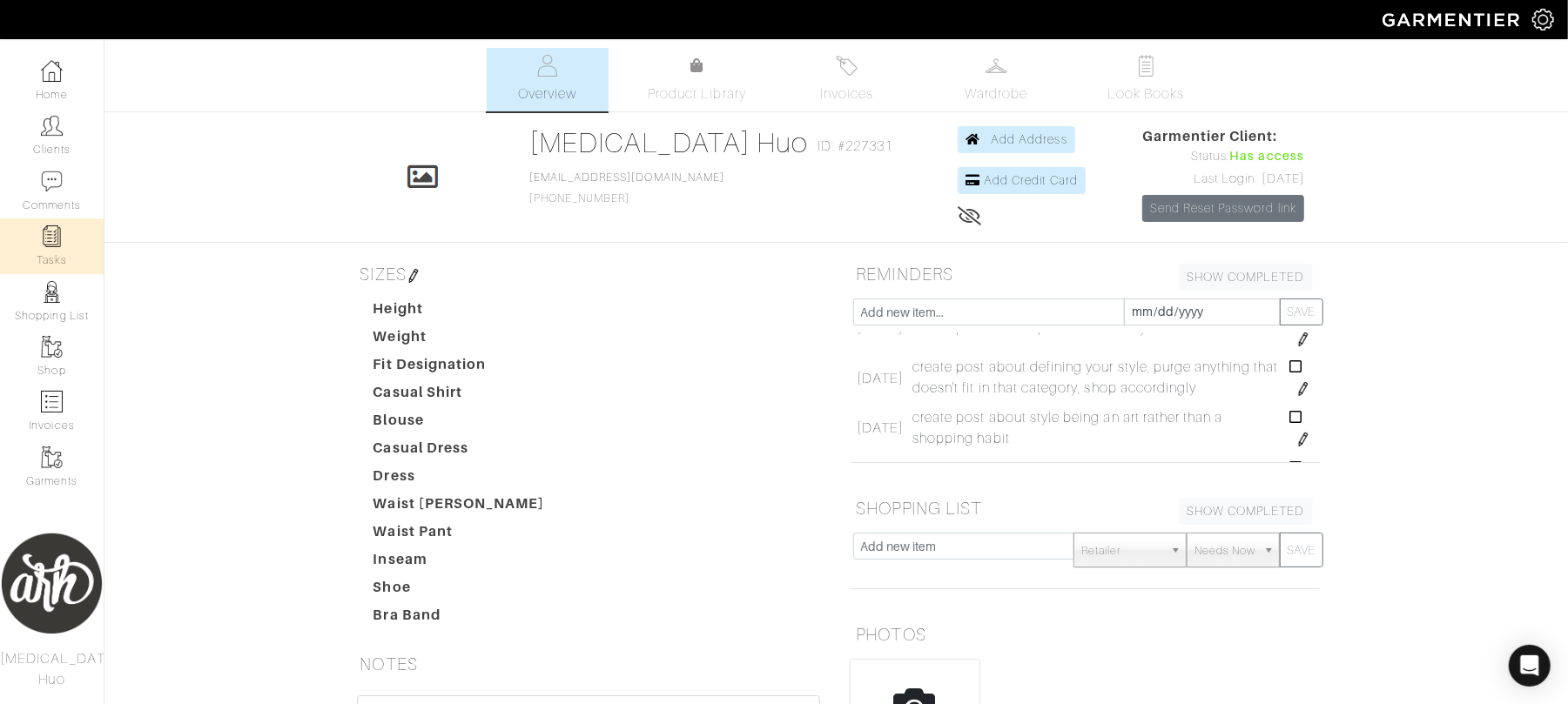
click at [47, 245] on img at bounding box center [51, 236] width 22 height 22
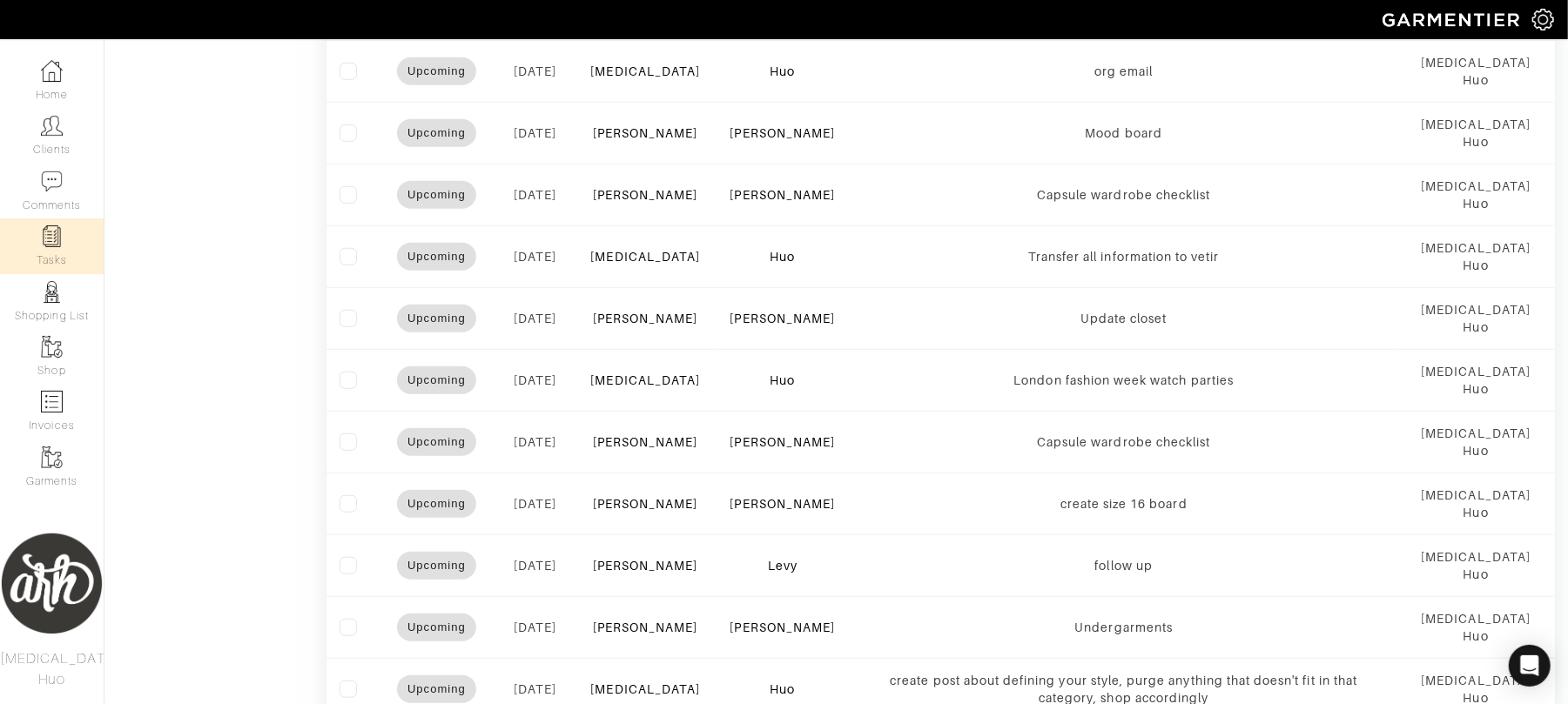
scroll to position [804, 0]
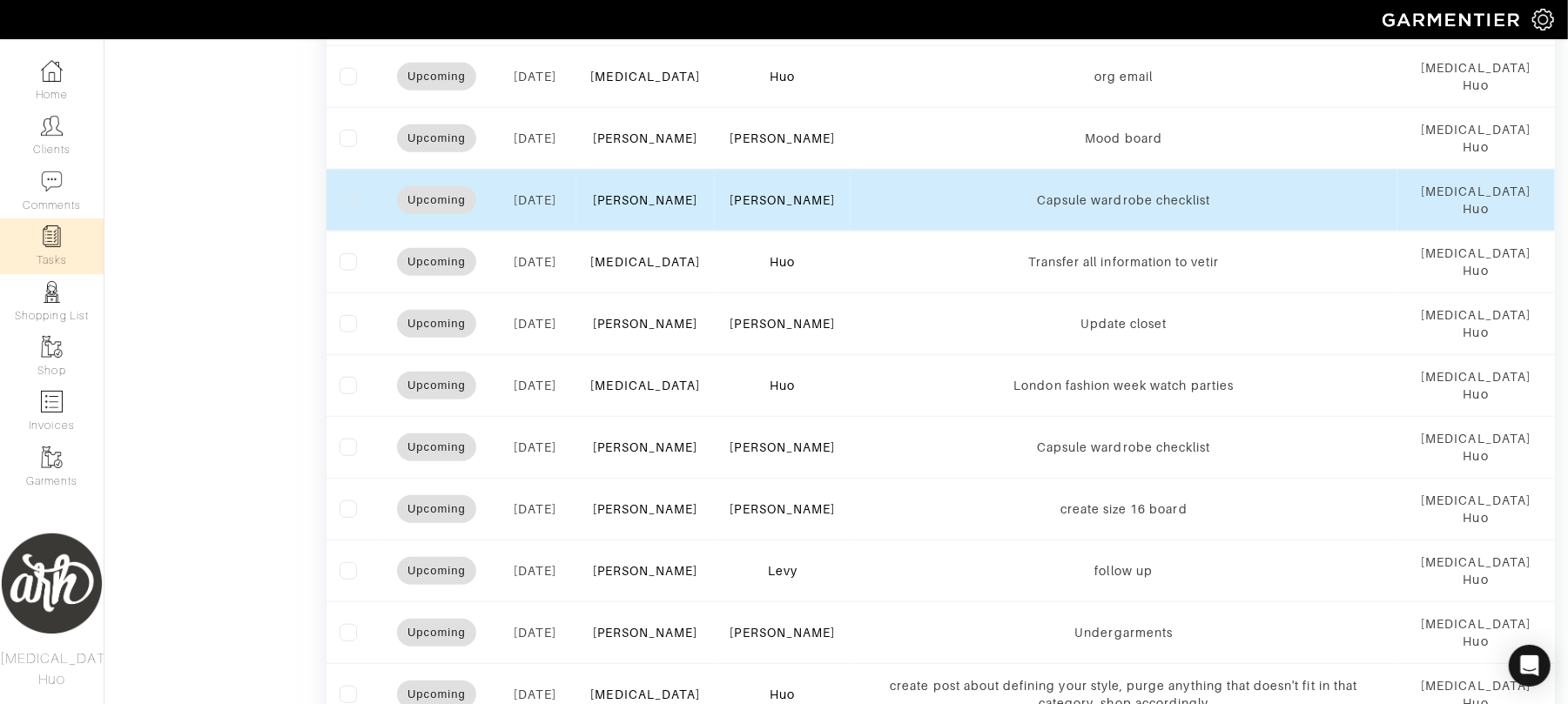
drag, startPoint x: 350, startPoint y: 210, endPoint x: 338, endPoint y: 202, distance: 14.4
click at [338, 202] on td at bounding box center [353, 199] width 52 height 62
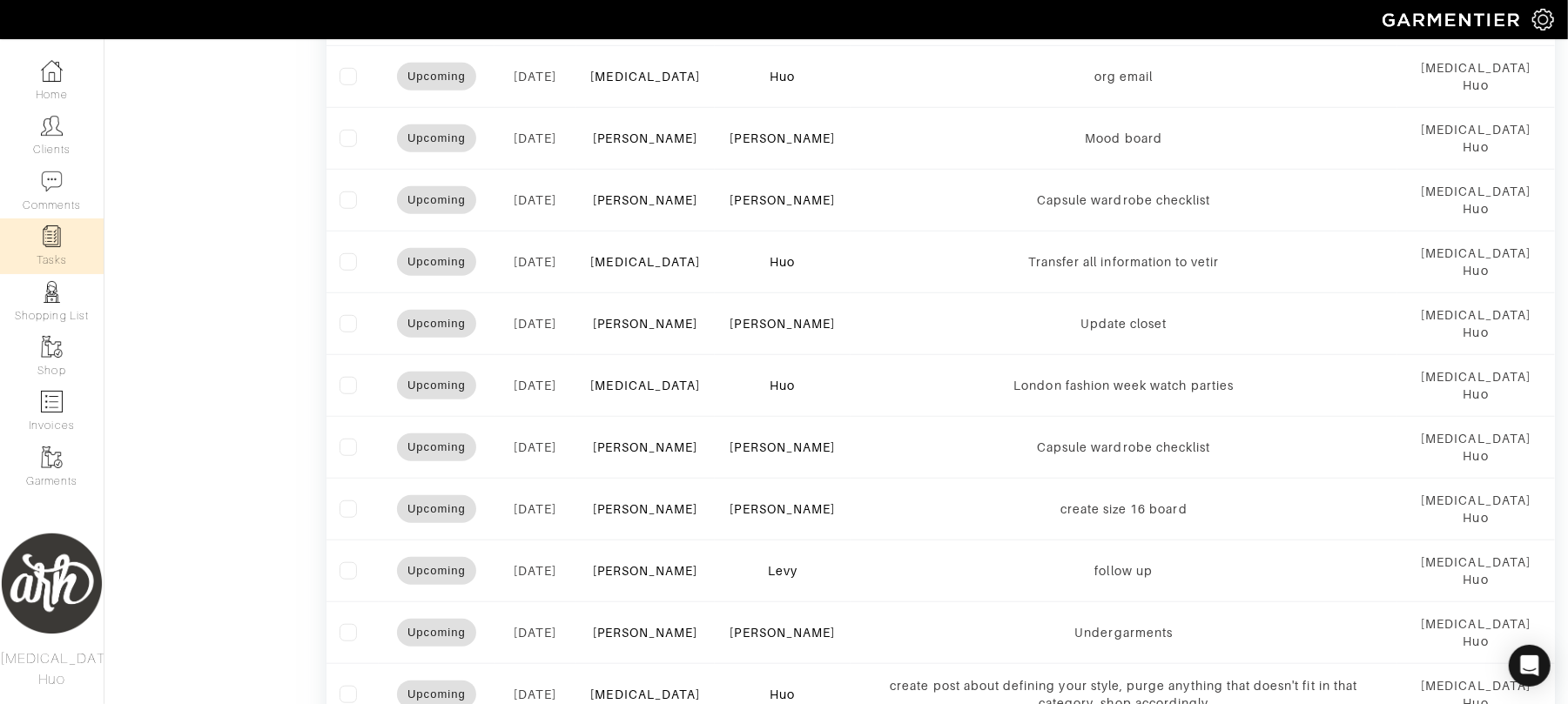
drag, startPoint x: 338, startPoint y: 203, endPoint x: 322, endPoint y: 200, distance: 16.3
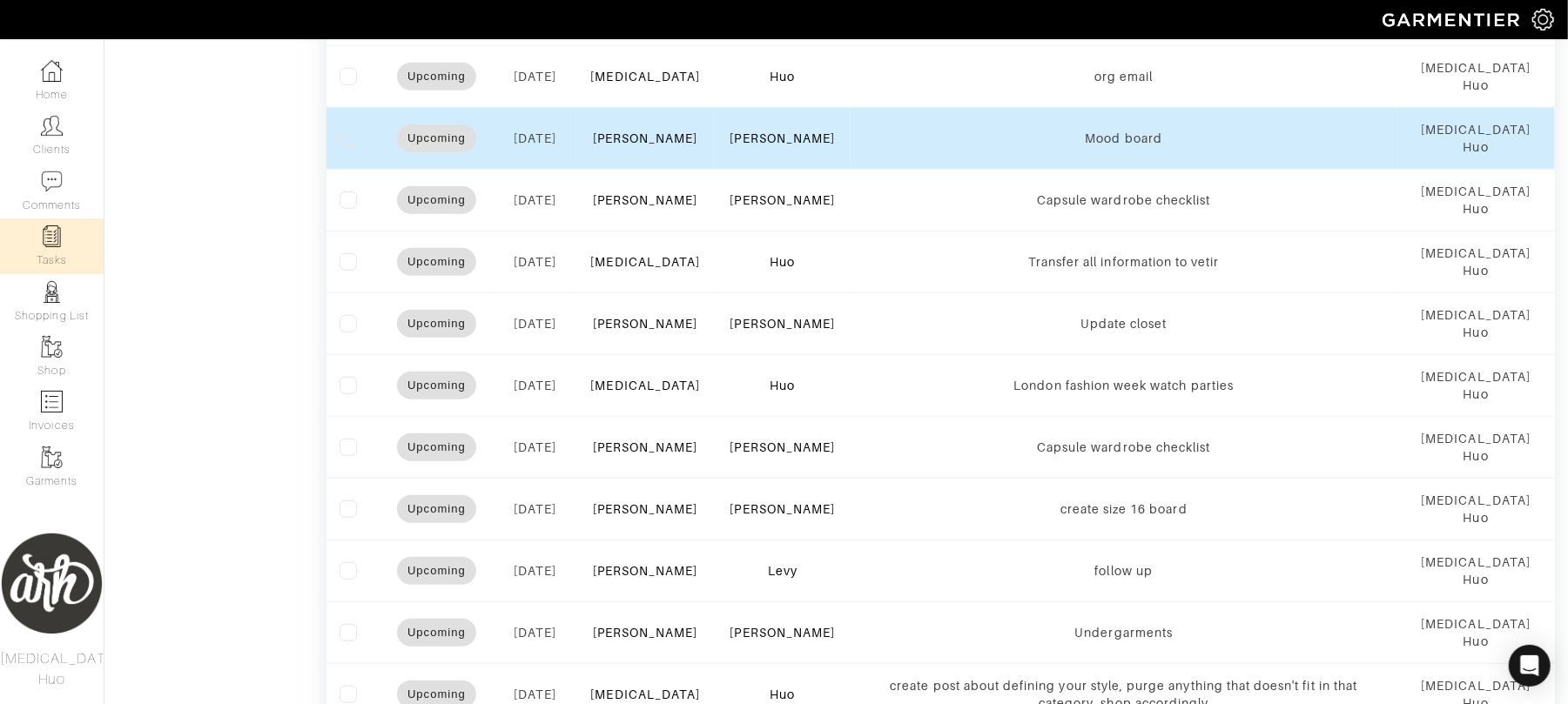
drag, startPoint x: 322, startPoint y: 200, endPoint x: 552, endPoint y: 151, distance: 235.2
click at [552, 151] on td "[DATE]" at bounding box center [535, 138] width 82 height 62
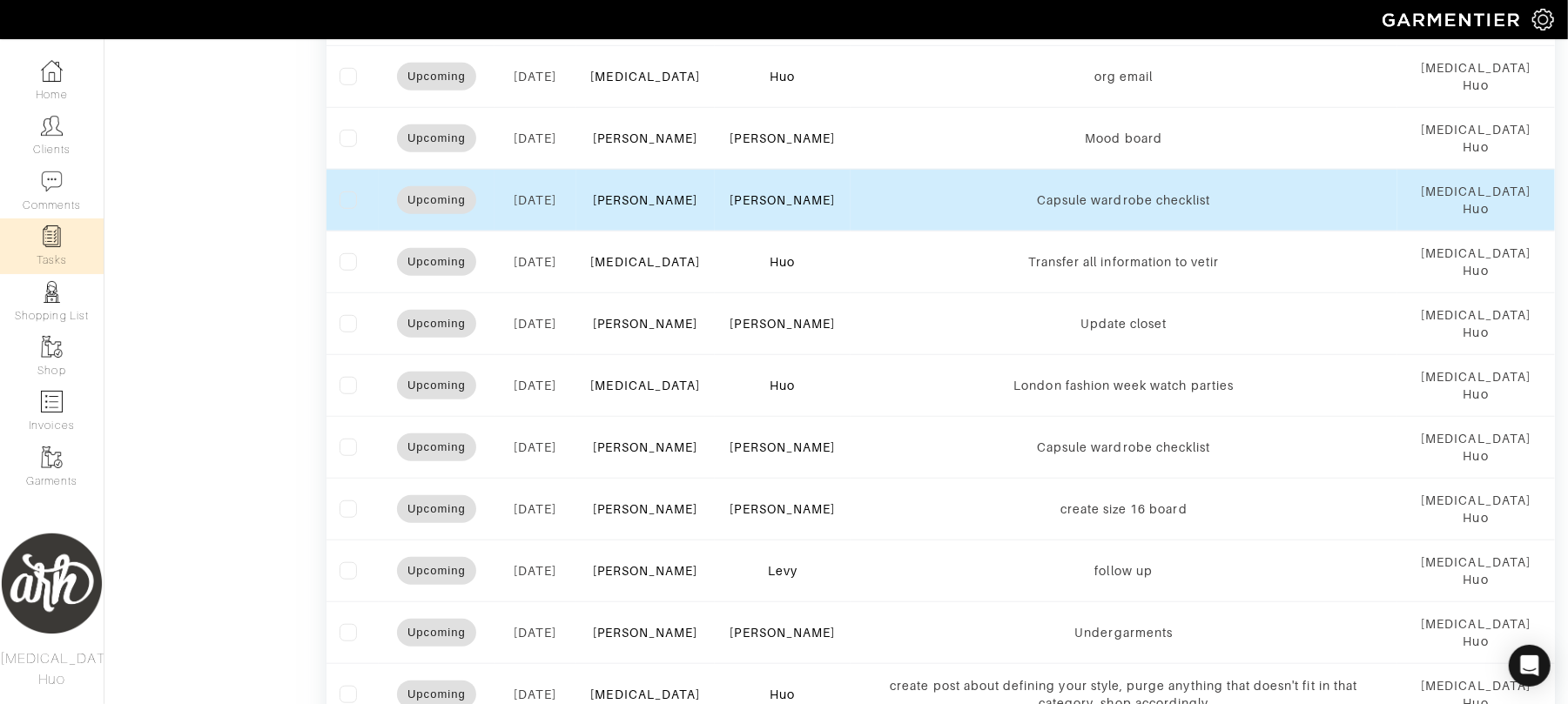
click at [346, 209] on label at bounding box center [349, 200] width 17 height 17
click at [0, 0] on input "checkbox" at bounding box center [0, 0] width 0 height 0
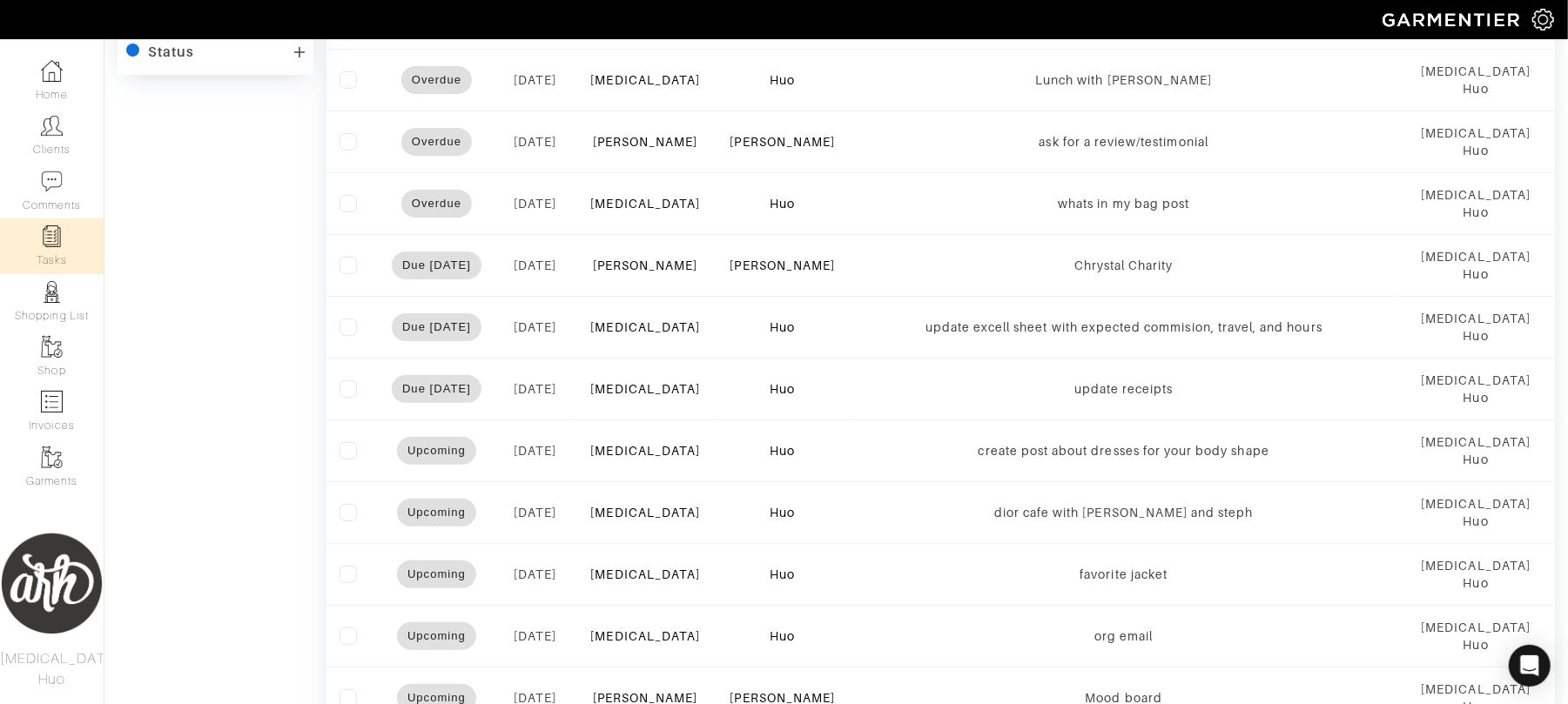
scroll to position [0, 0]
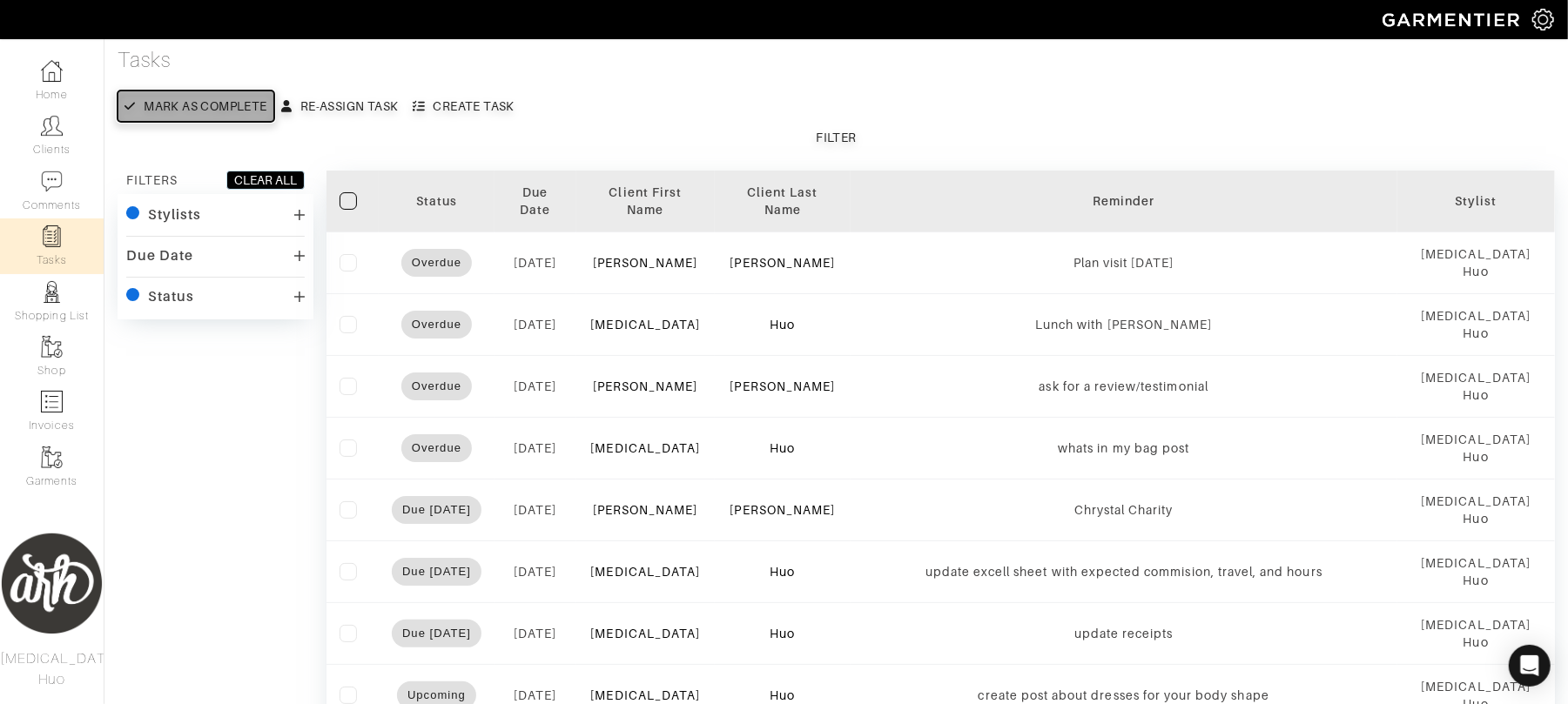
click at [198, 104] on div "Mark as complete" at bounding box center [204, 106] width 122 height 17
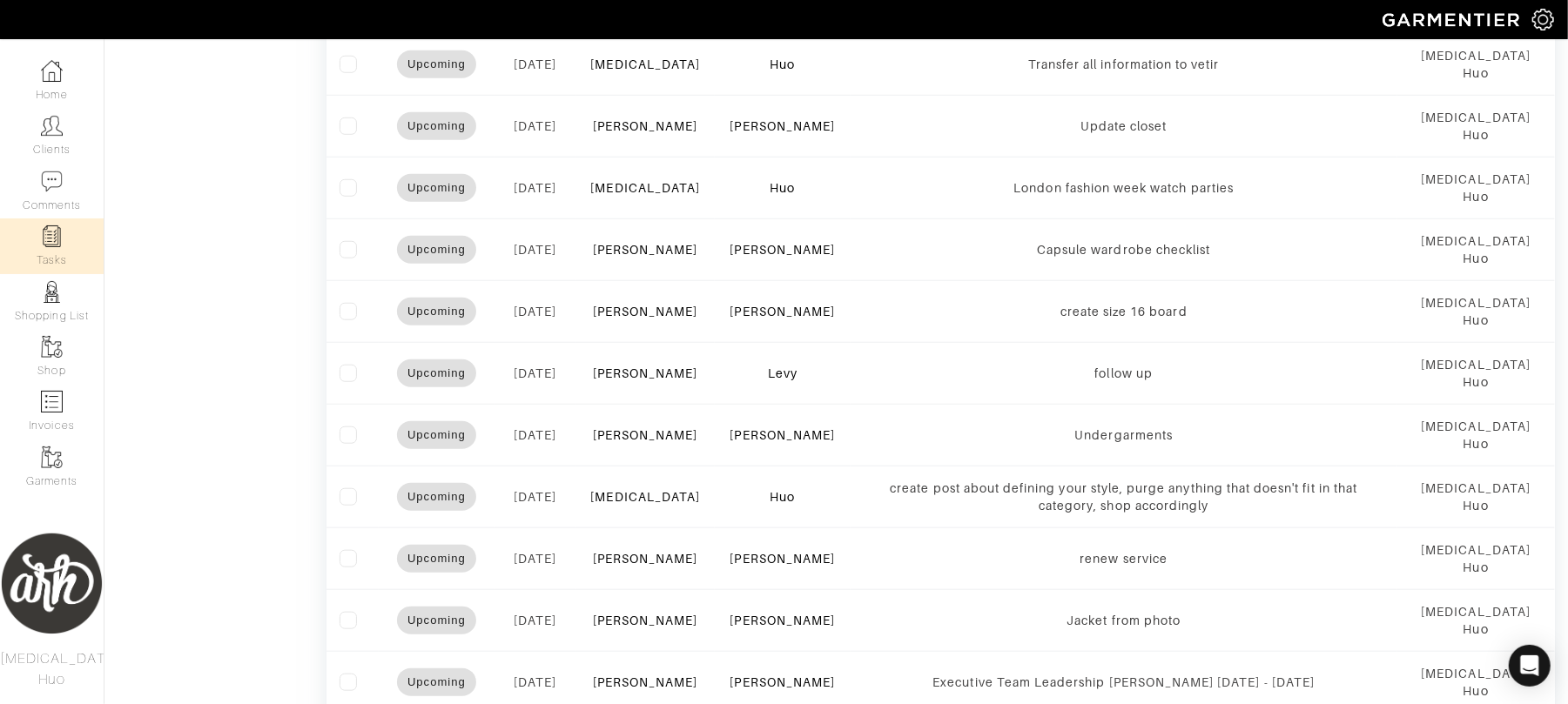
scroll to position [941, 0]
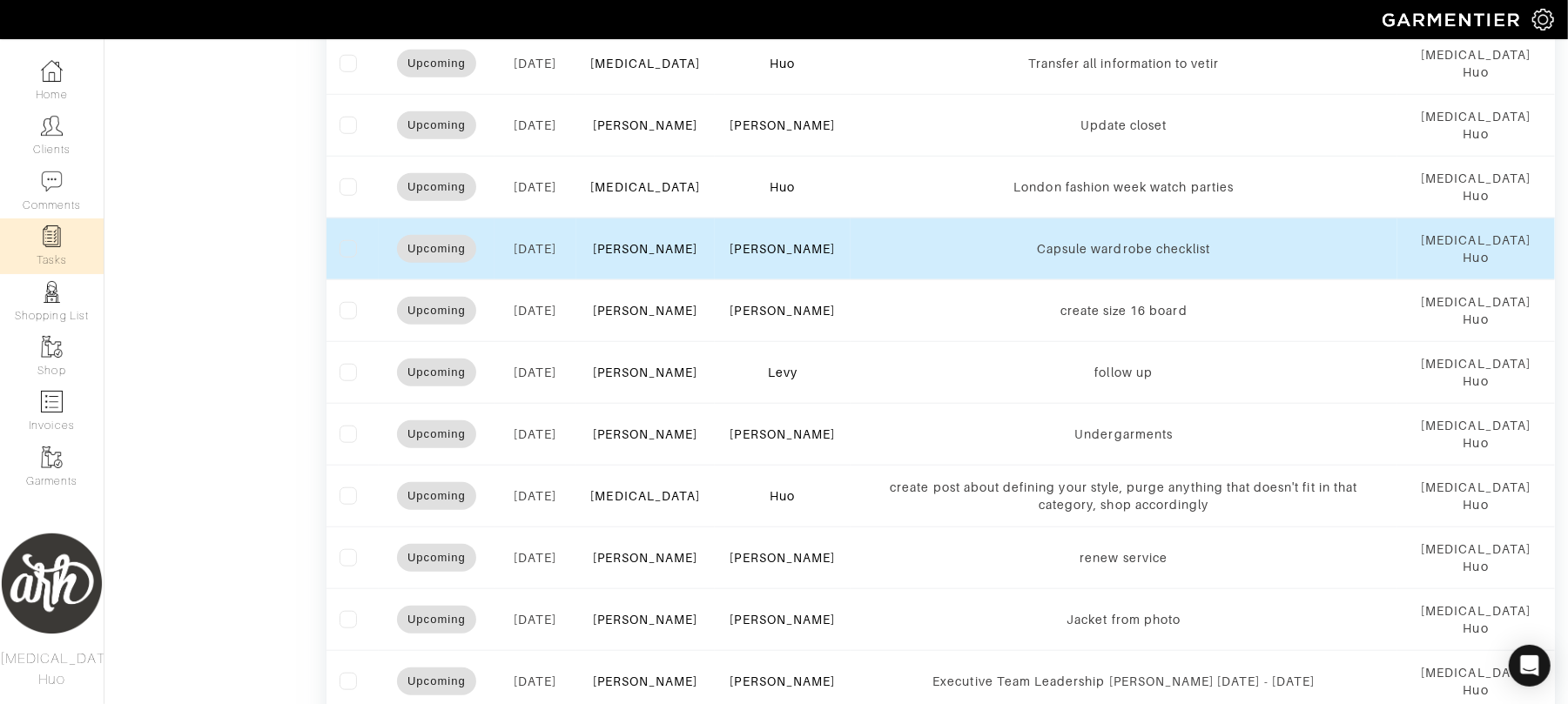
click at [352, 258] on label at bounding box center [349, 248] width 17 height 17
click at [0, 0] on input "checkbox" at bounding box center [0, 0] width 0 height 0
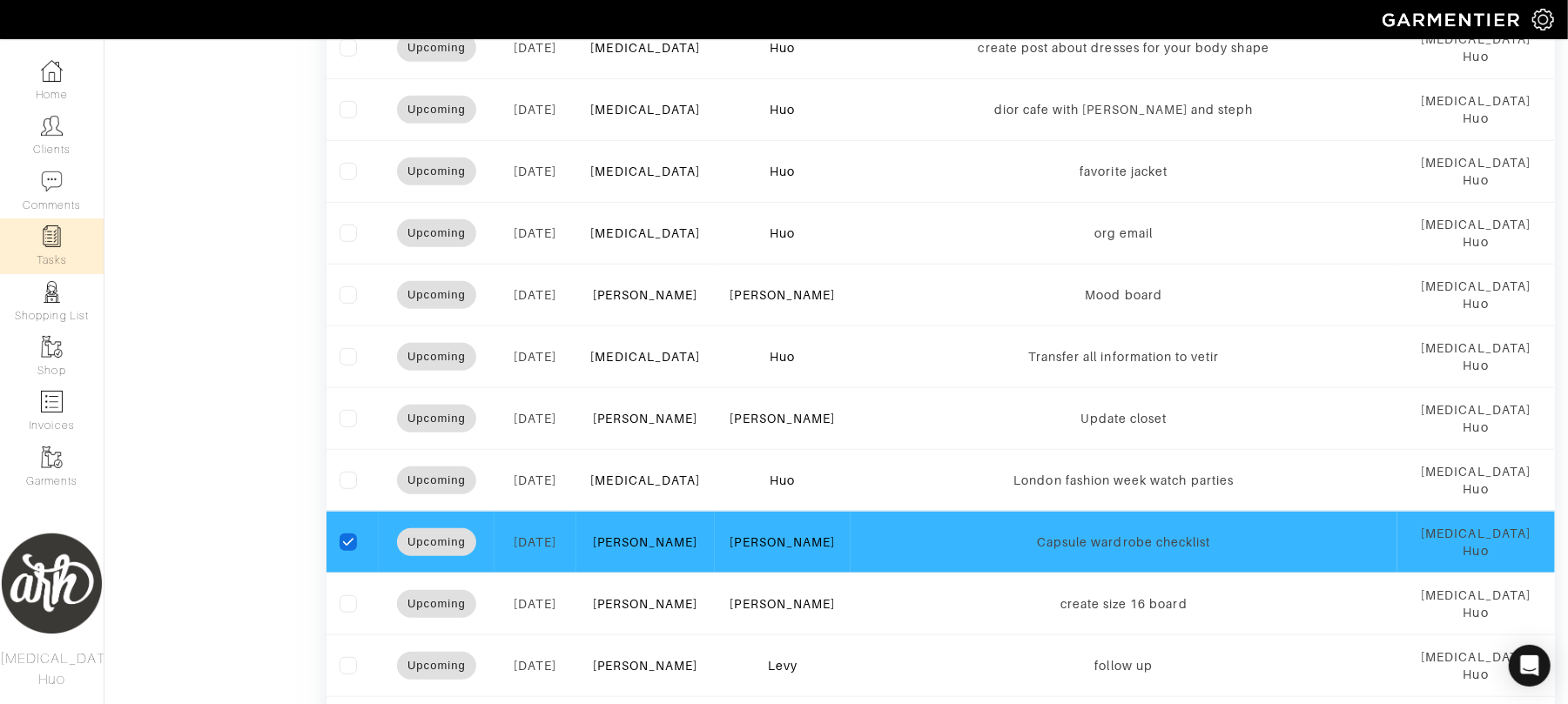
scroll to position [0, 0]
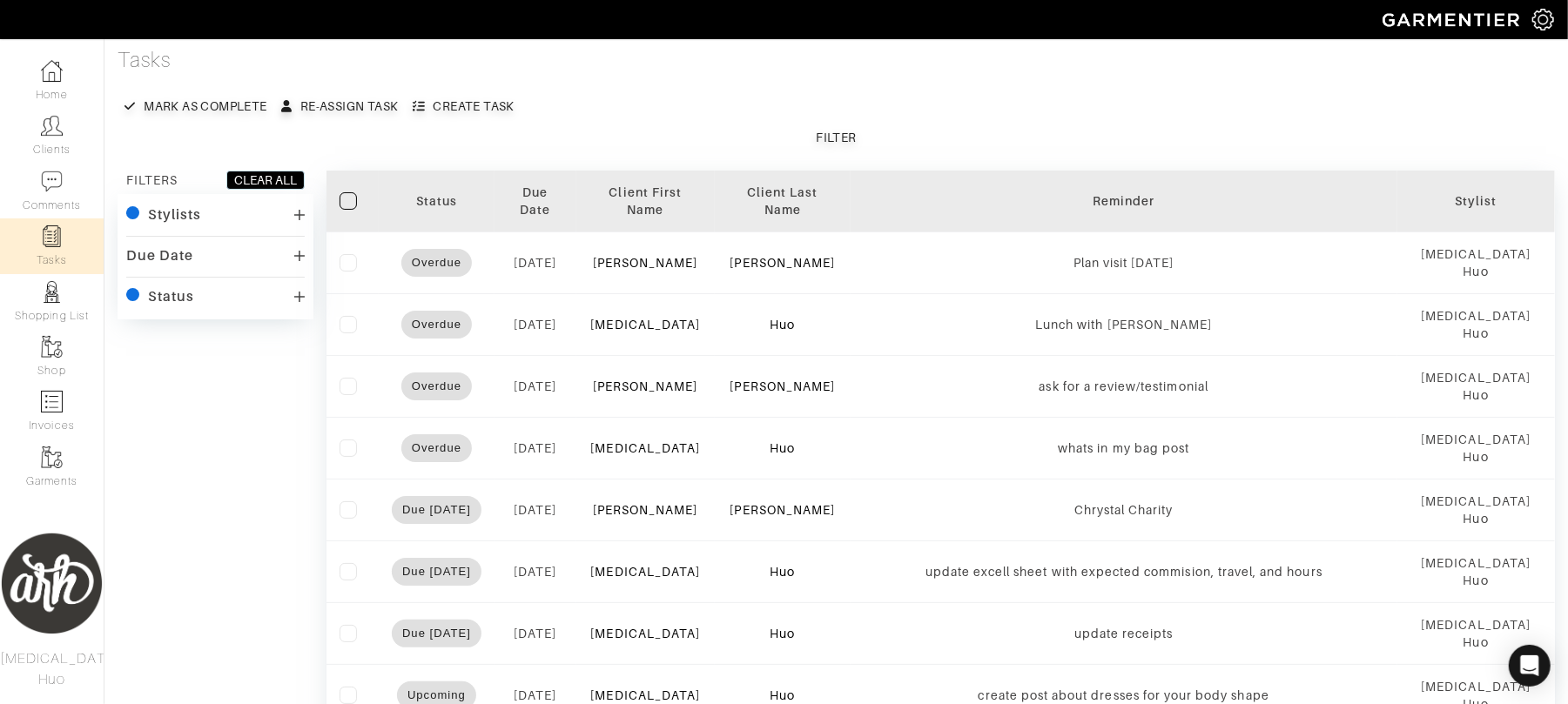
drag, startPoint x: 246, startPoint y: 263, endPoint x: 211, endPoint y: 175, distance: 94.7
click at [245, 259] on div "Due Date" at bounding box center [215, 256] width 178 height 25
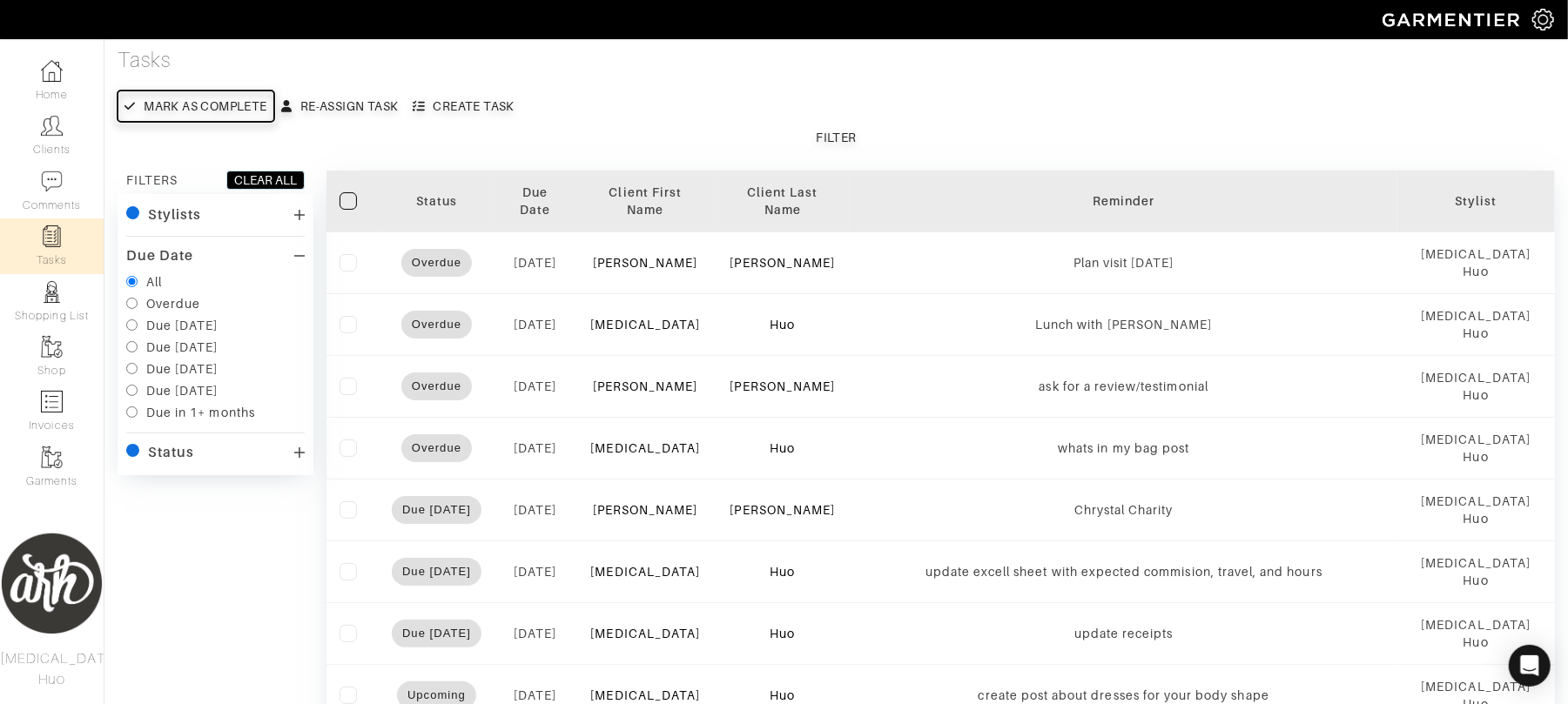
click at [203, 108] on div "Mark as complete" at bounding box center [204, 106] width 122 height 17
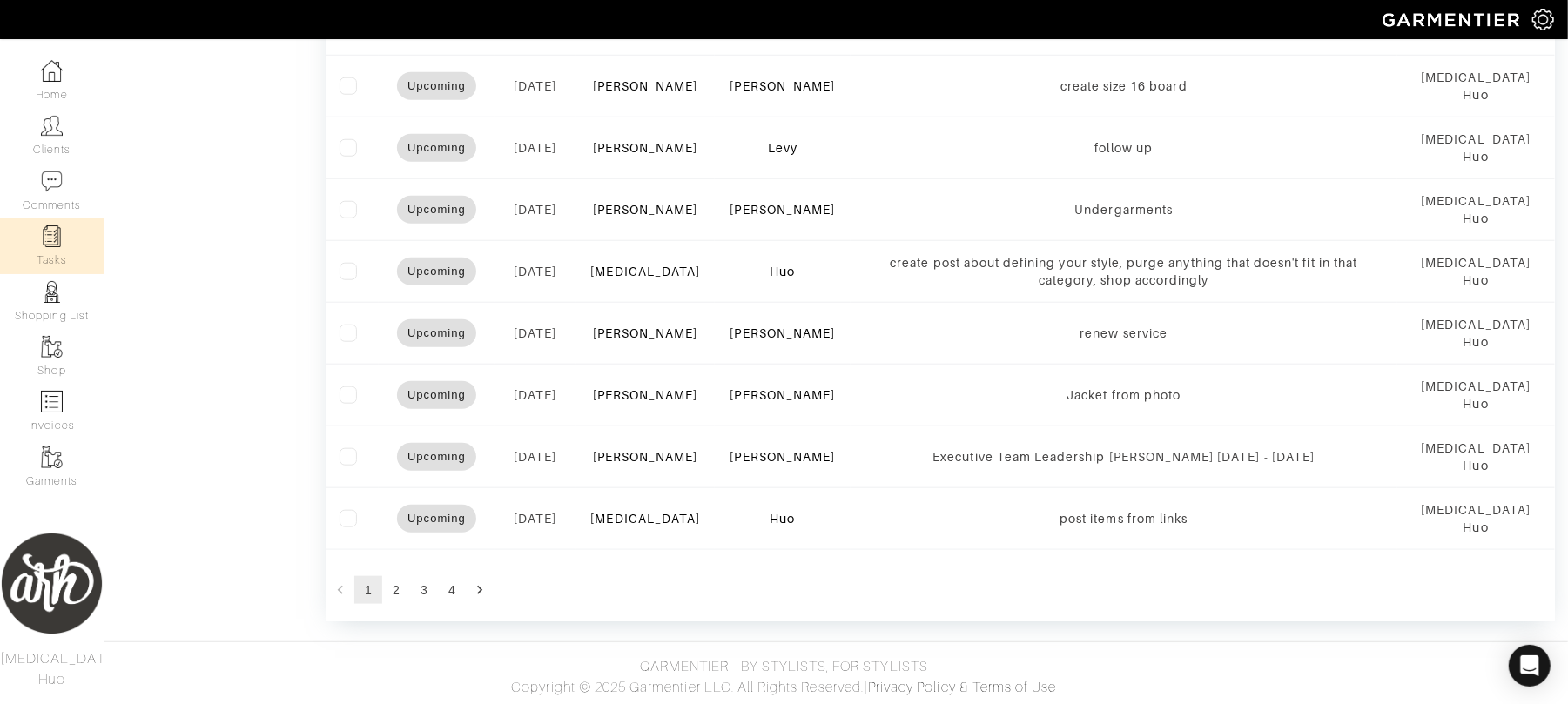
scroll to position [1110, 0]
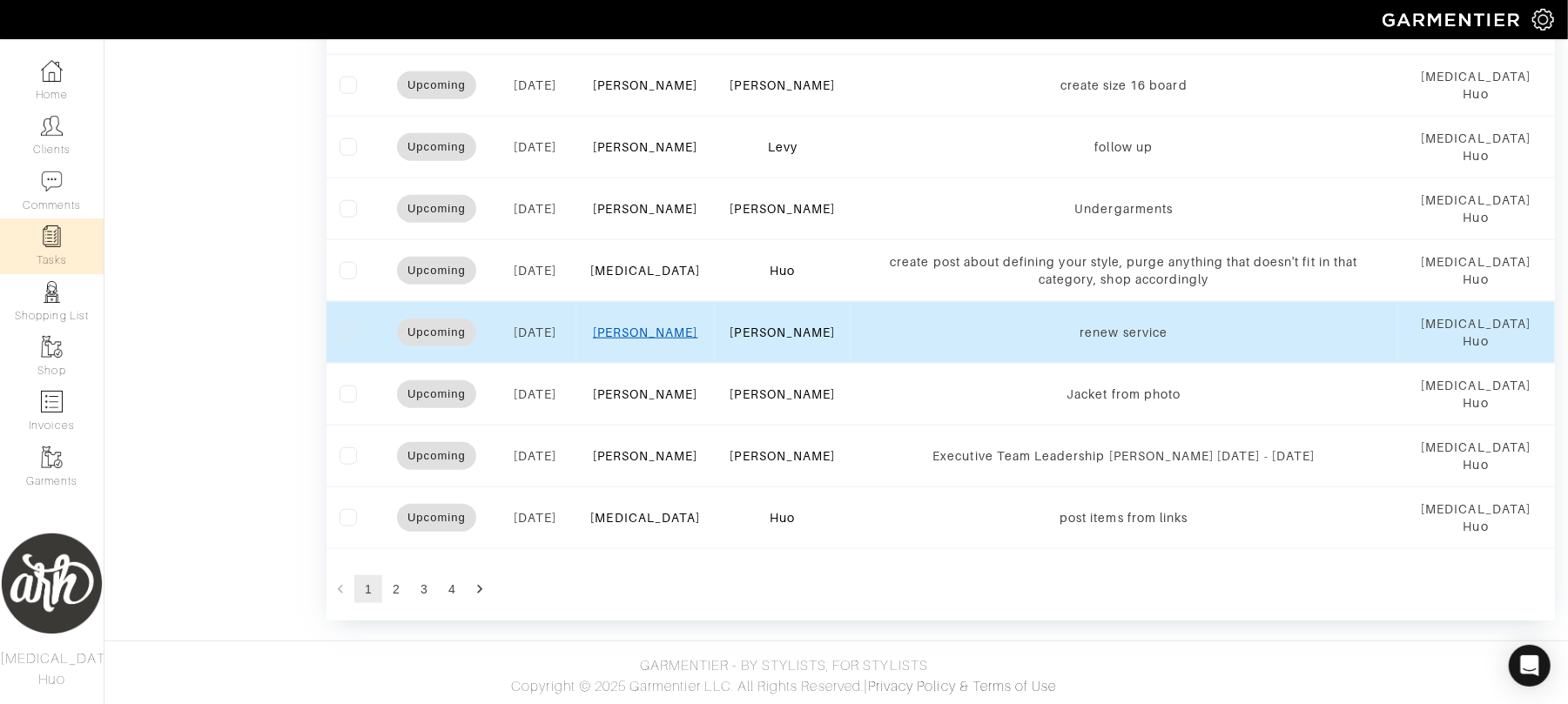
click at [652, 329] on link "[PERSON_NAME]" at bounding box center [645, 332] width 105 height 13
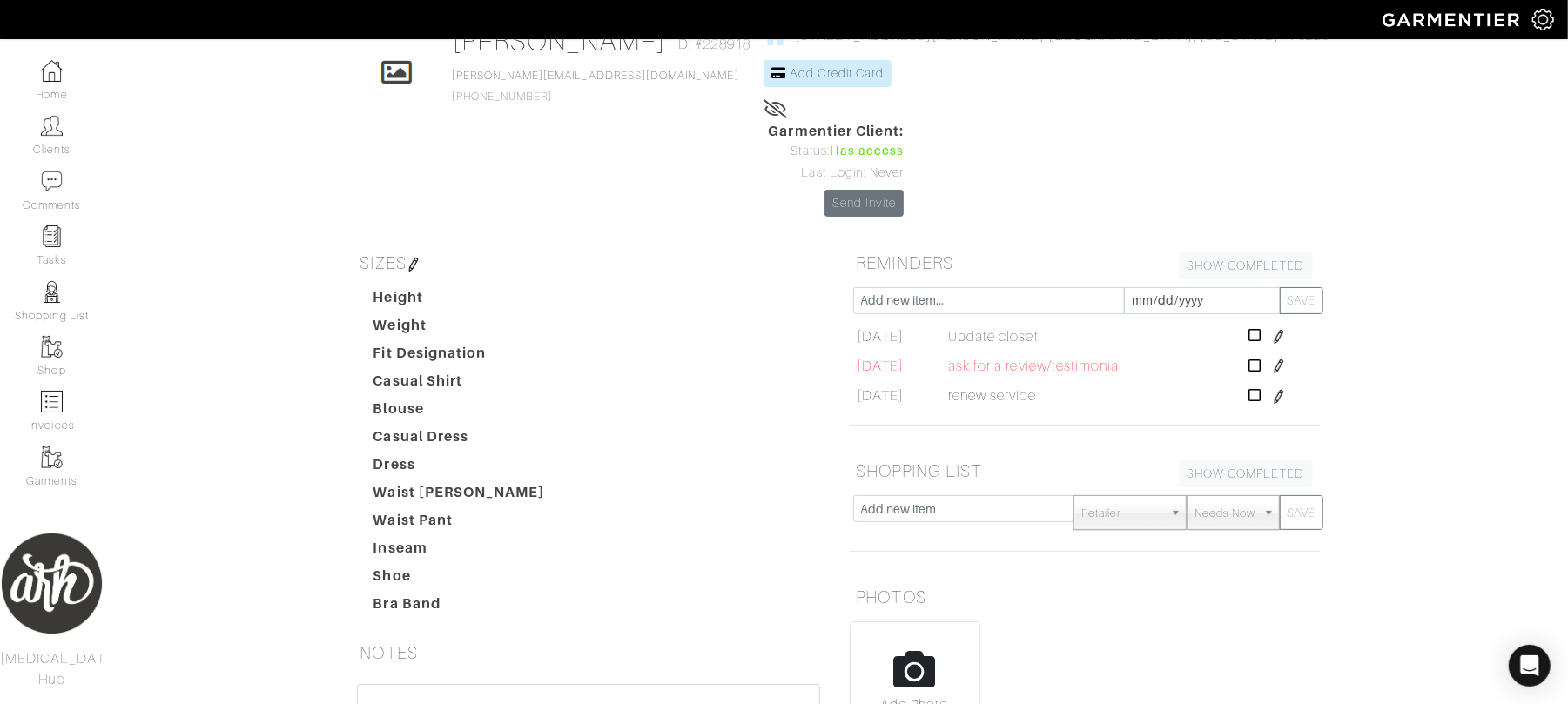
scroll to position [123, 0]
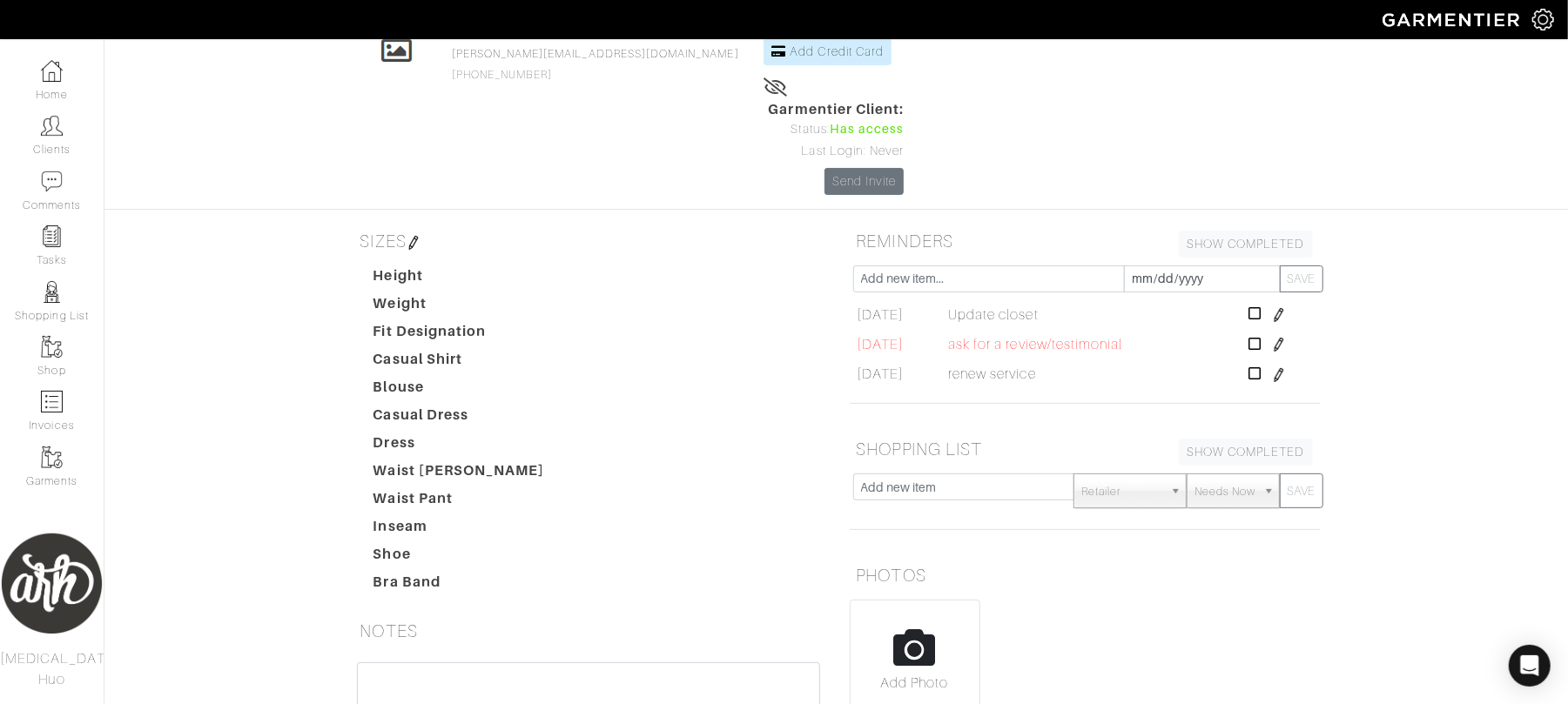
click at [1280, 368] on img at bounding box center [1279, 375] width 13 height 13
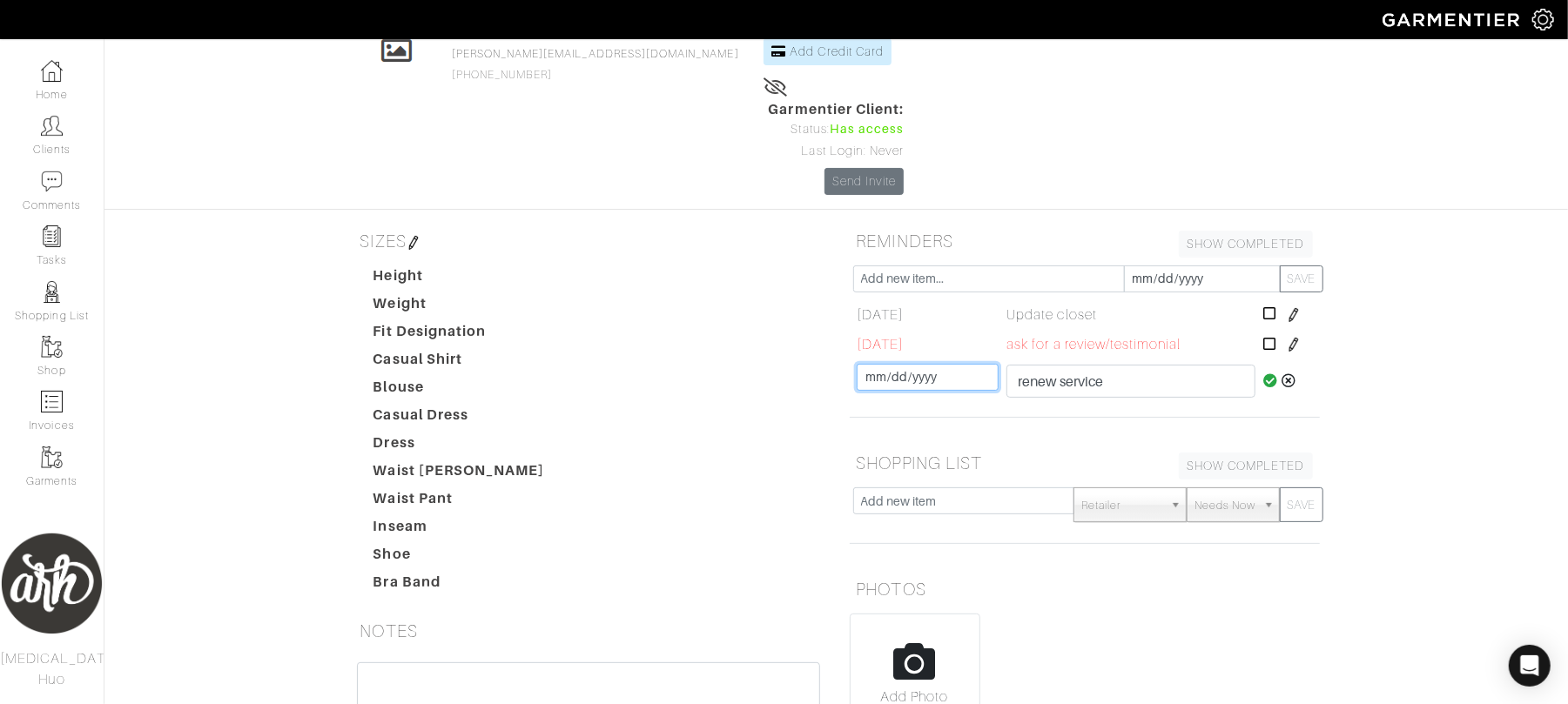
click at [930, 364] on input "2025-09-04" at bounding box center [927, 378] width 141 height 27
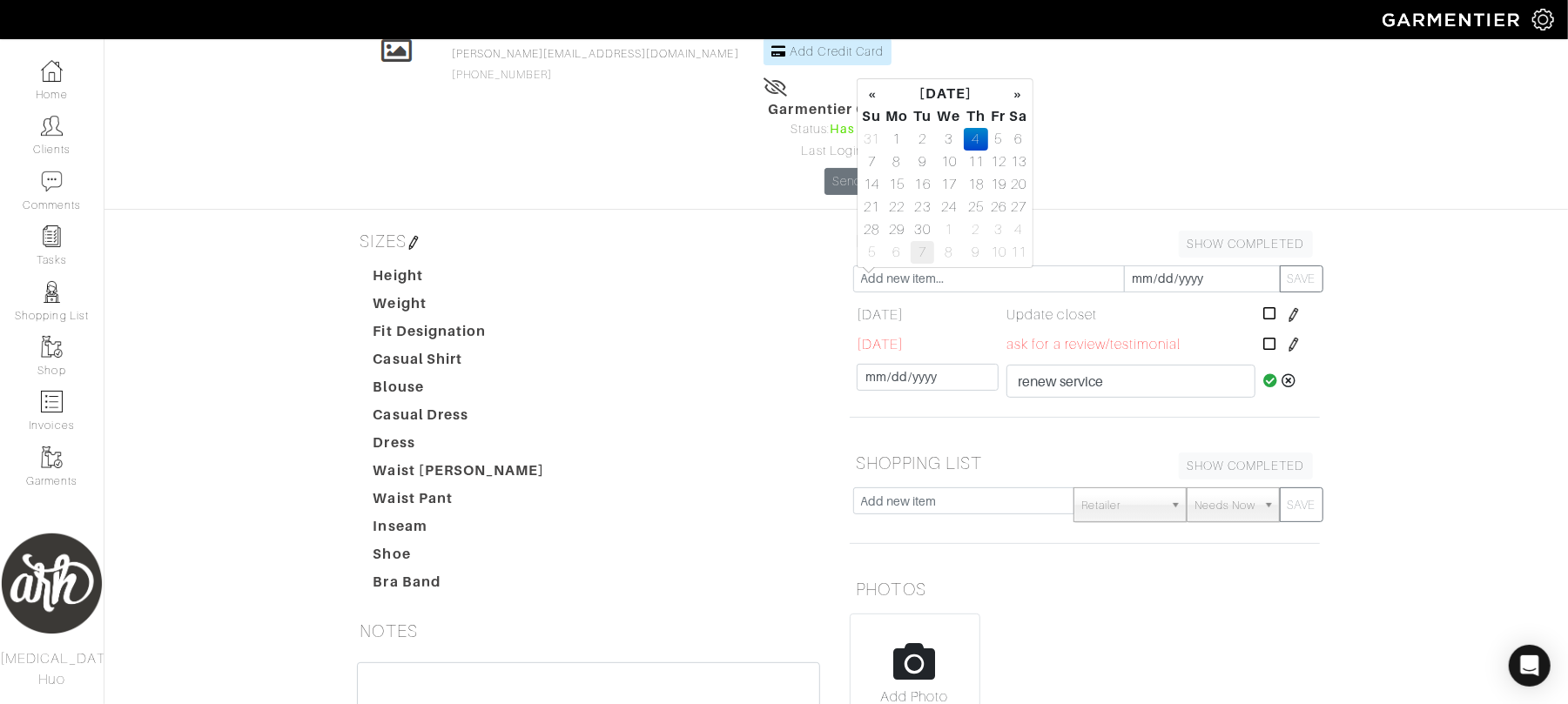
click at [914, 252] on td "7" at bounding box center [923, 252] width 23 height 23
type input "2025-10-07"
click at [1267, 374] on icon at bounding box center [1270, 380] width 14 height 13
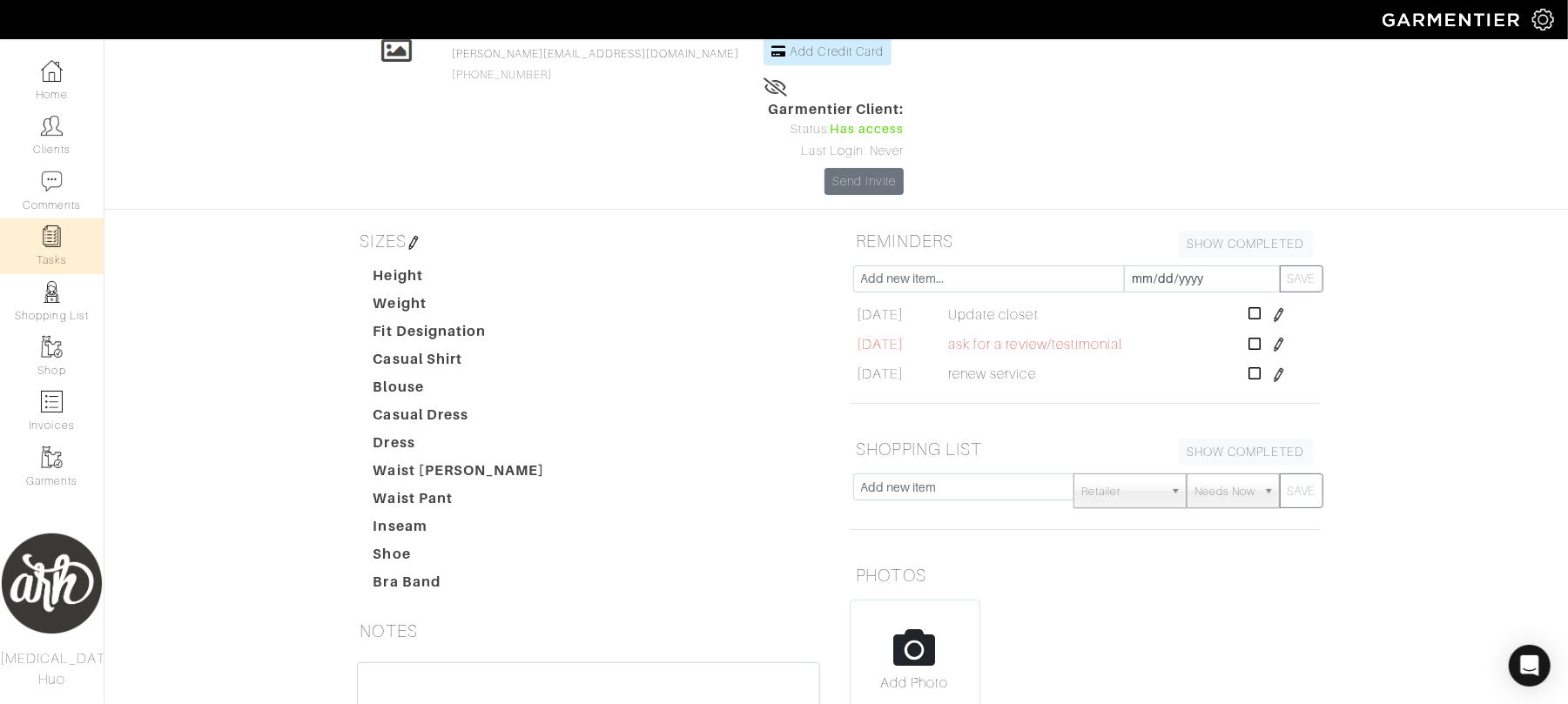
click at [66, 250] on link "Tasks" at bounding box center [52, 246] width 104 height 55
